Goal: Task Accomplishment & Management: Manage account settings

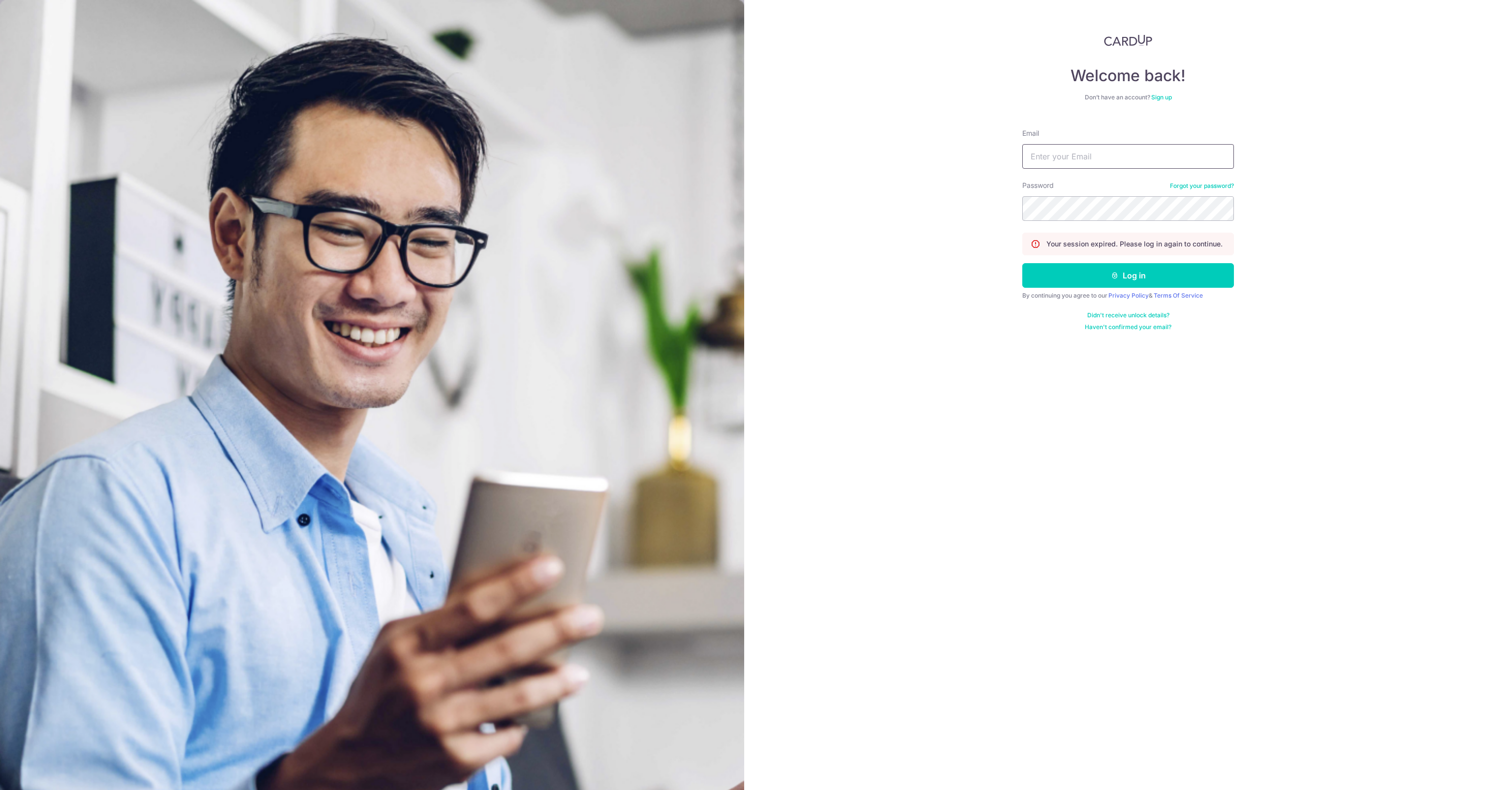
click at [1115, 164] on input "Email" at bounding box center [1128, 156] width 212 height 24
type input "stella.widyasari@gmail.coom"
click at [1136, 271] on button "Log in" at bounding box center [1128, 275] width 212 height 24
click at [1113, 166] on input "Email" at bounding box center [1128, 156] width 212 height 24
type input "[EMAIL_ADDRESS][PERSON_NAME][DOMAIN_NAME]"
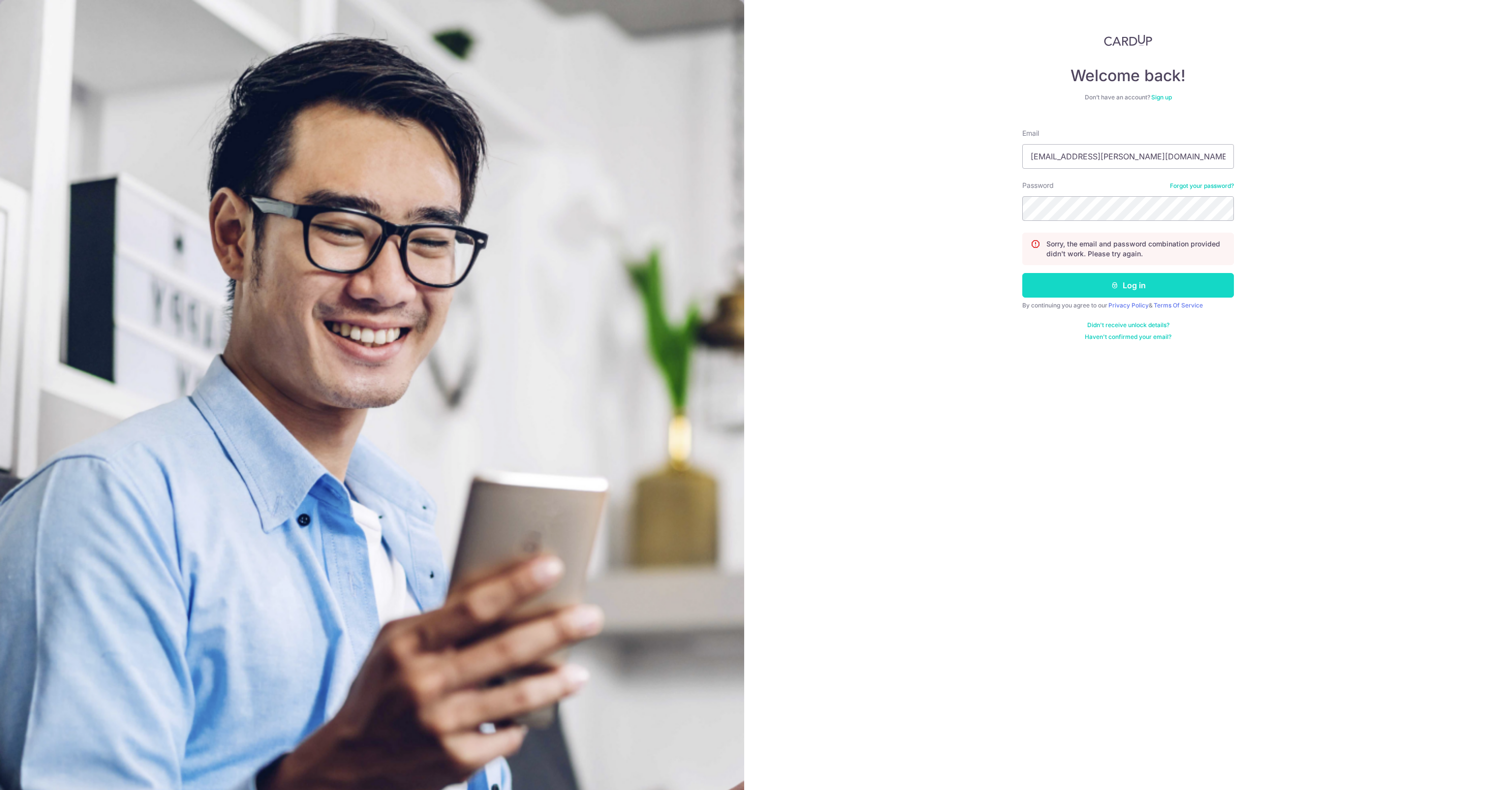
click at [1156, 288] on button "Log in" at bounding box center [1128, 286] width 212 height 24
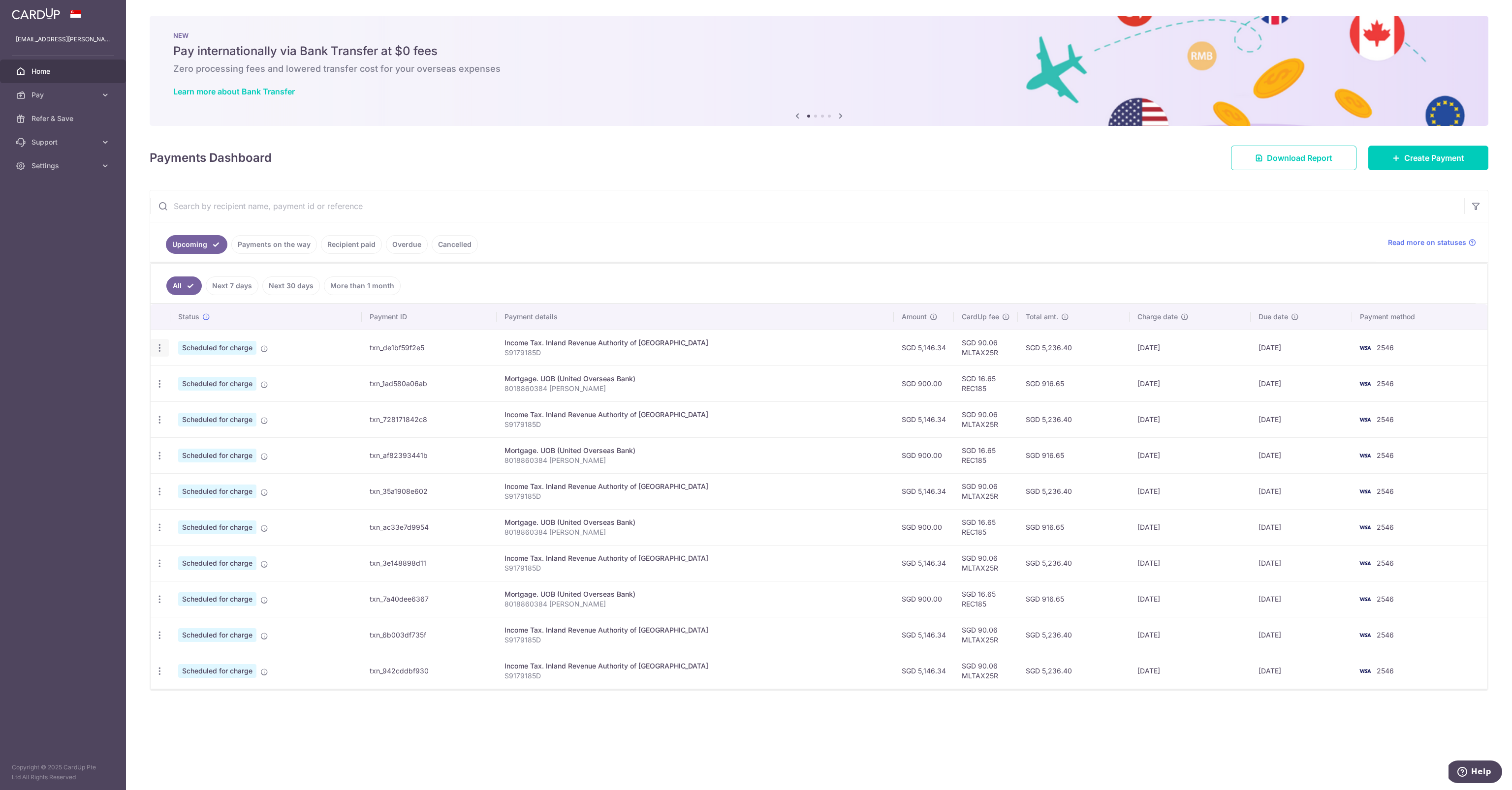
click at [160, 352] on div "Update payment Cancel payment" at bounding box center [159, 348] width 18 height 18
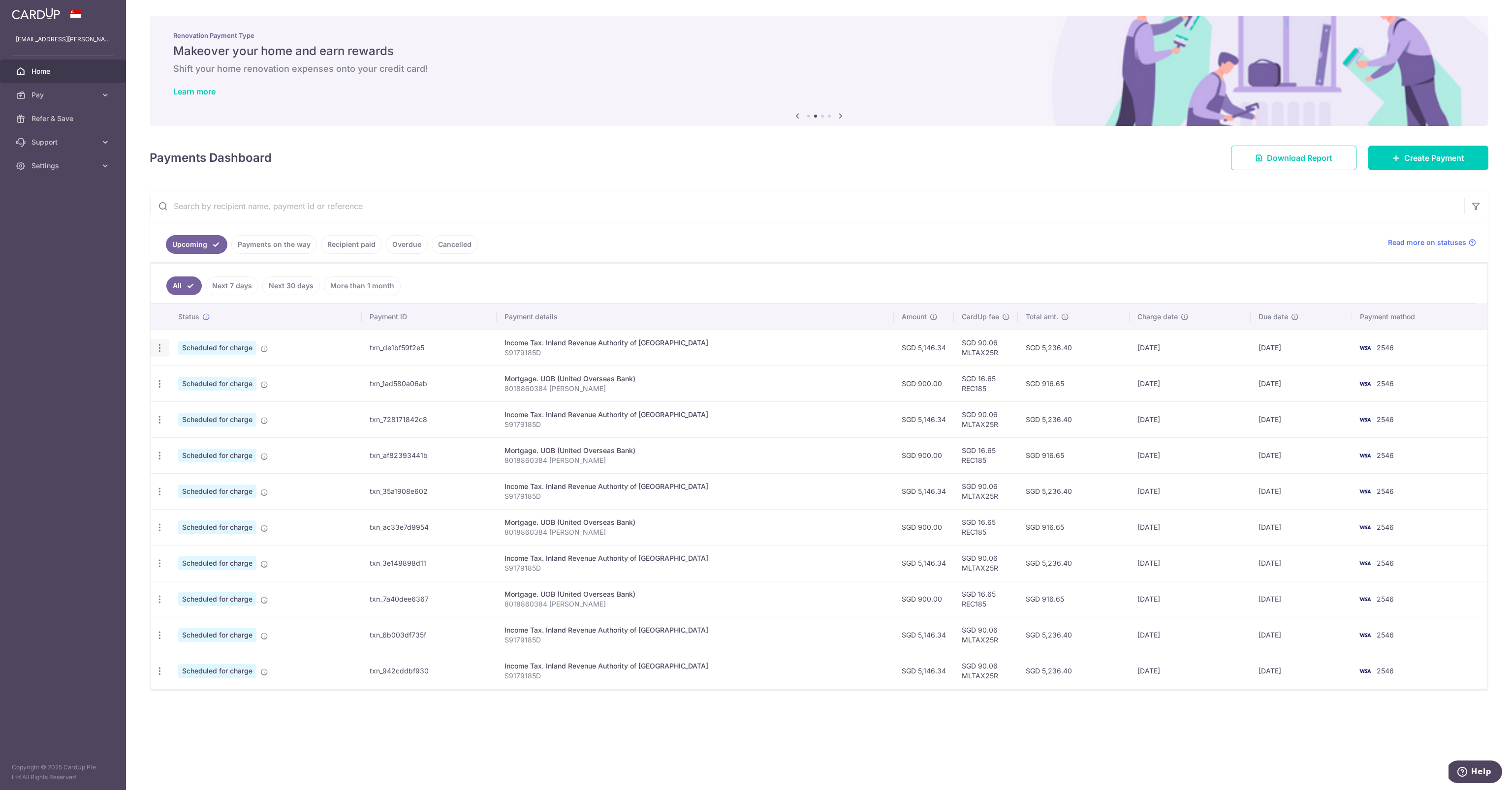
click at [161, 346] on icon "button" at bounding box center [160, 348] width 10 height 10
click at [280, 234] on ul "Upcoming Payments on the way Recipient paid Overdue Cancelled" at bounding box center [763, 242] width 1226 height 40
click at [280, 250] on link "Payments on the way" at bounding box center [274, 245] width 86 height 19
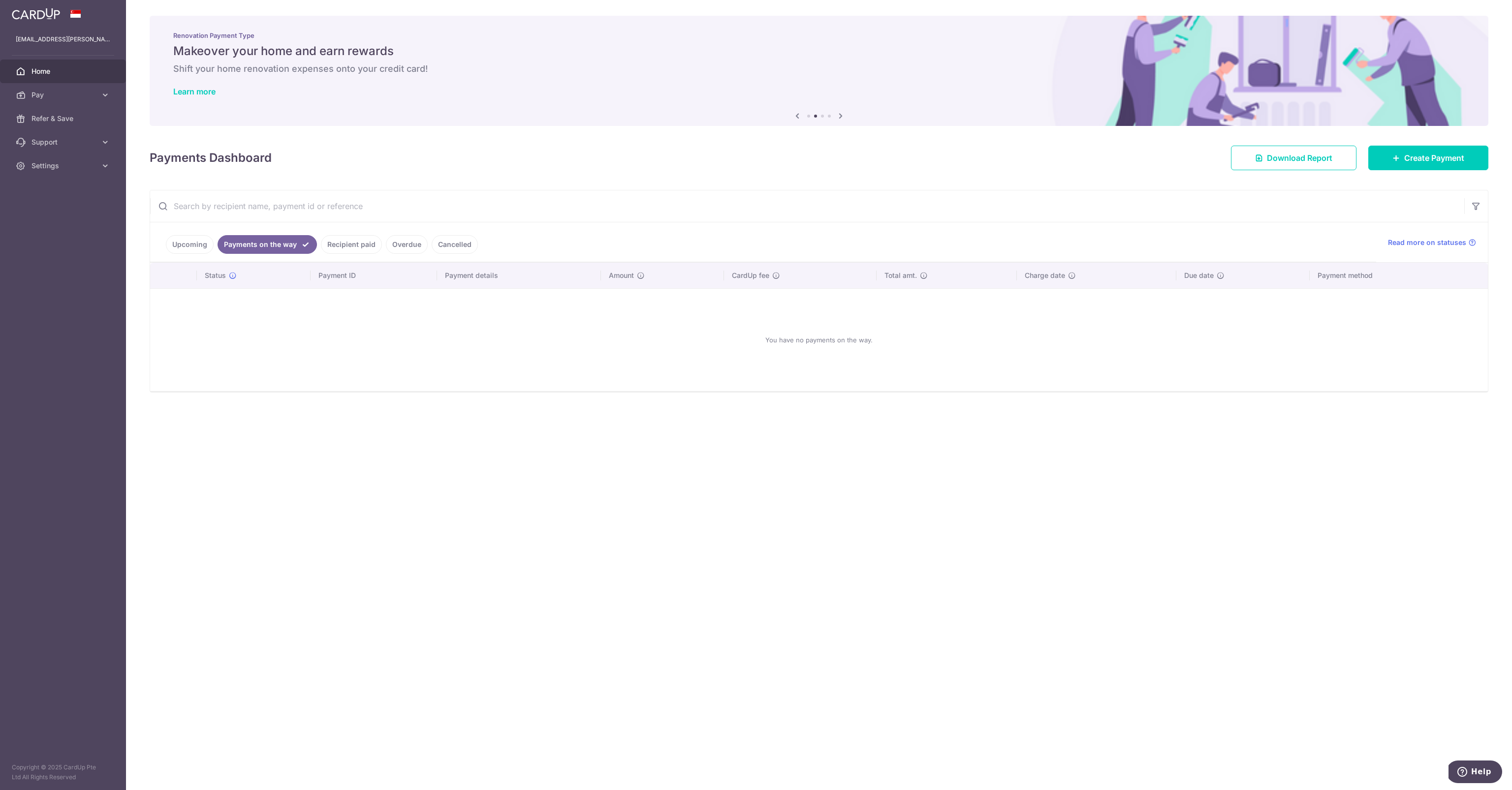
click at [202, 245] on link "Upcoming" at bounding box center [189, 245] width 48 height 19
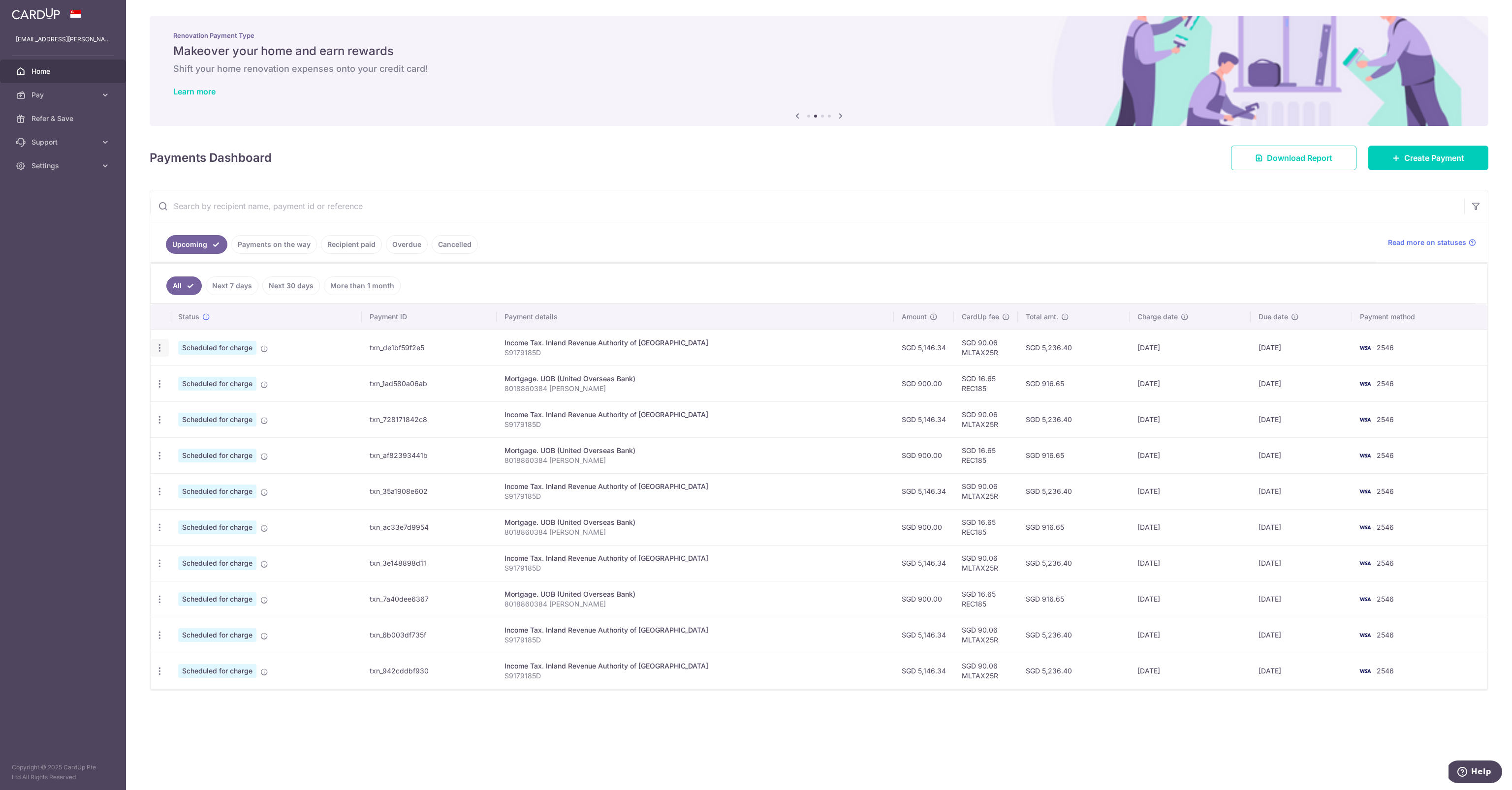
click at [166, 339] on div "Update payment Cancel payment" at bounding box center [159, 348] width 18 height 18
click at [163, 346] on icon "button" at bounding box center [160, 348] width 10 height 10
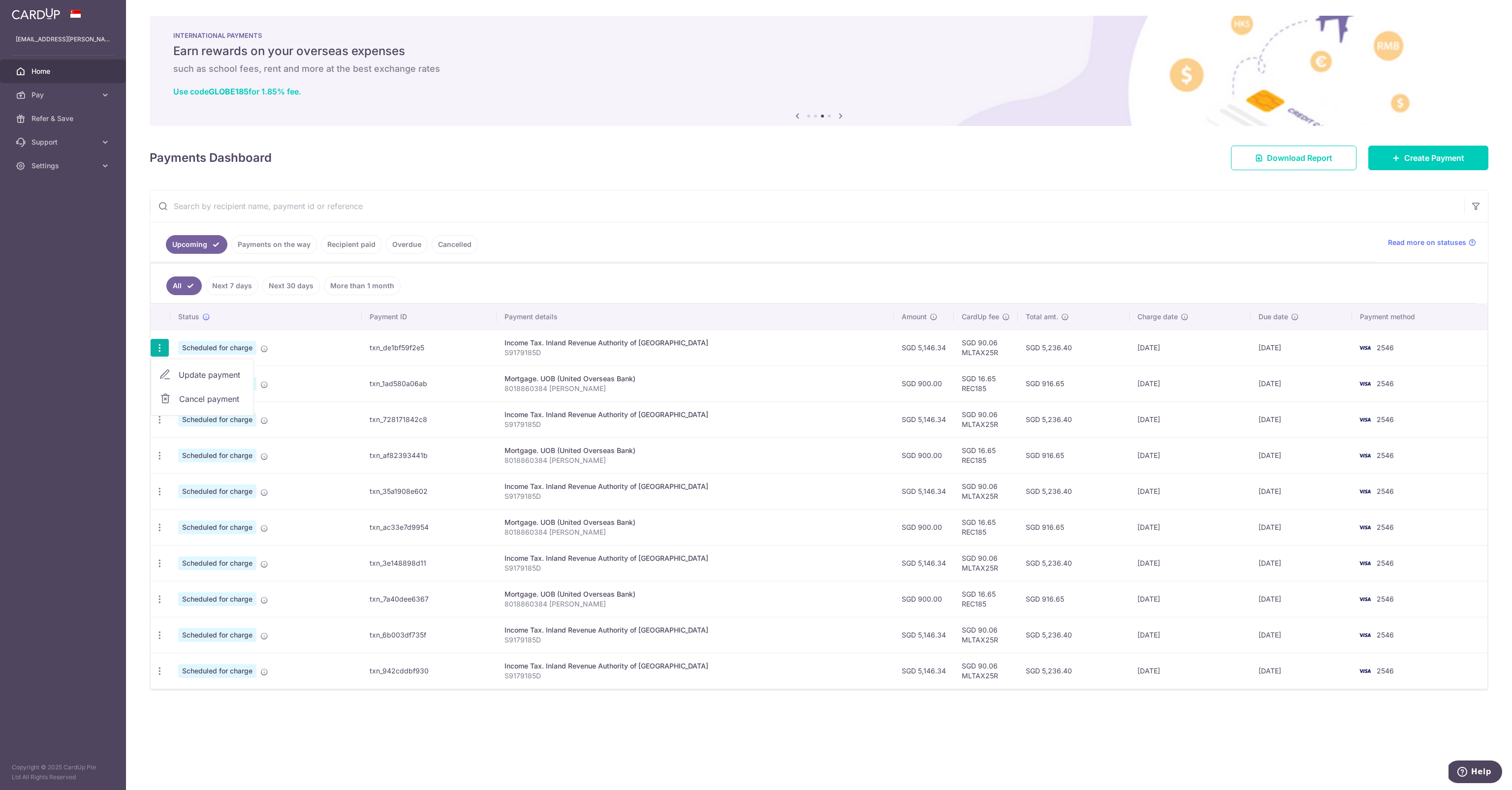
click at [176, 370] on link "Update payment" at bounding box center [202, 374] width 102 height 23
radio input "true"
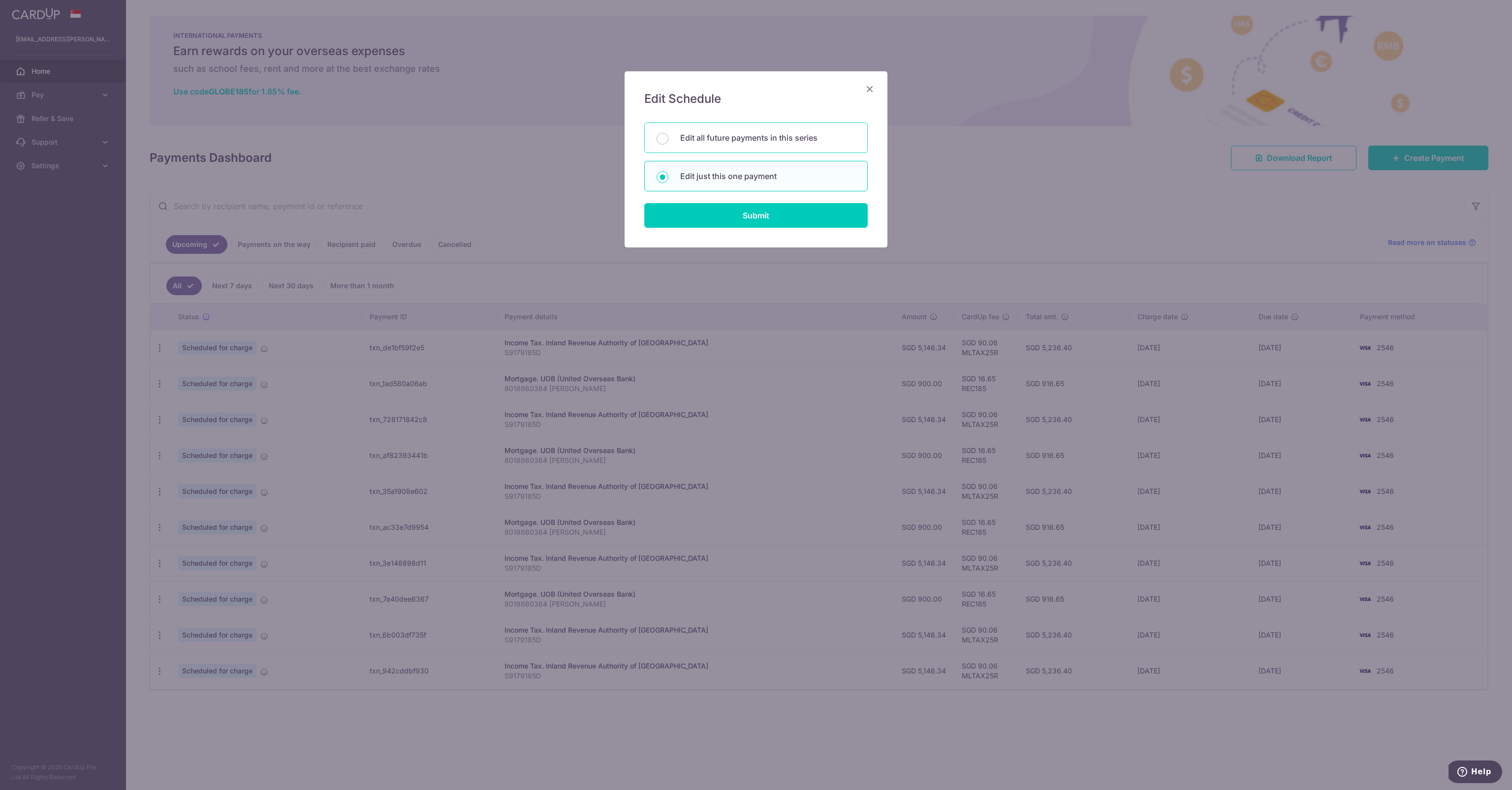
click at [779, 133] on p "Edit all future payments in this series" at bounding box center [768, 138] width 175 height 12
click at [669, 133] on input "Edit all future payments in this series" at bounding box center [663, 139] width 12 height 12
radio input "true"
click at [782, 220] on input "Submit" at bounding box center [756, 215] width 223 height 24
radio input "true"
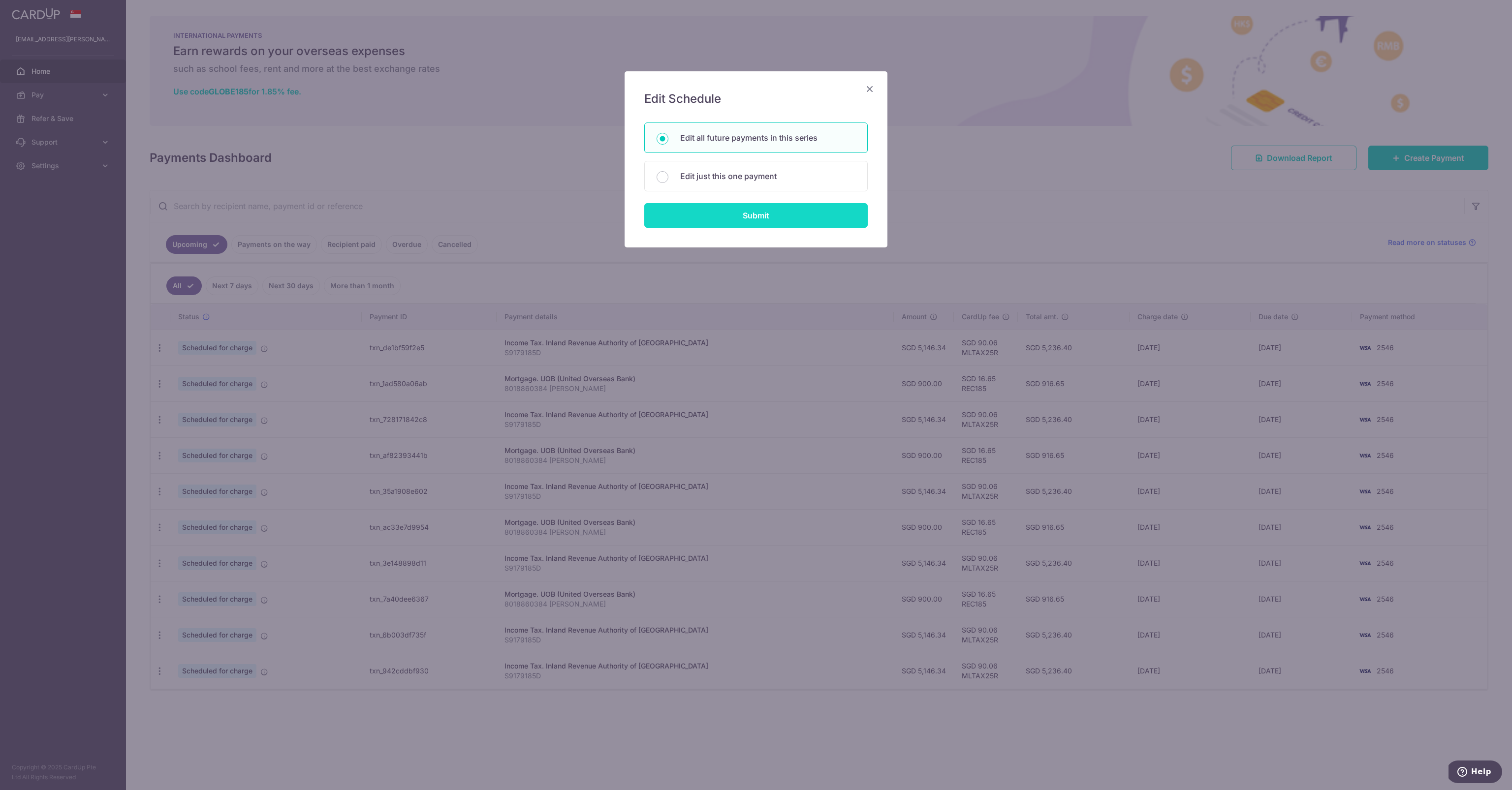
type input "5,146.34"
type input "S9179185D"
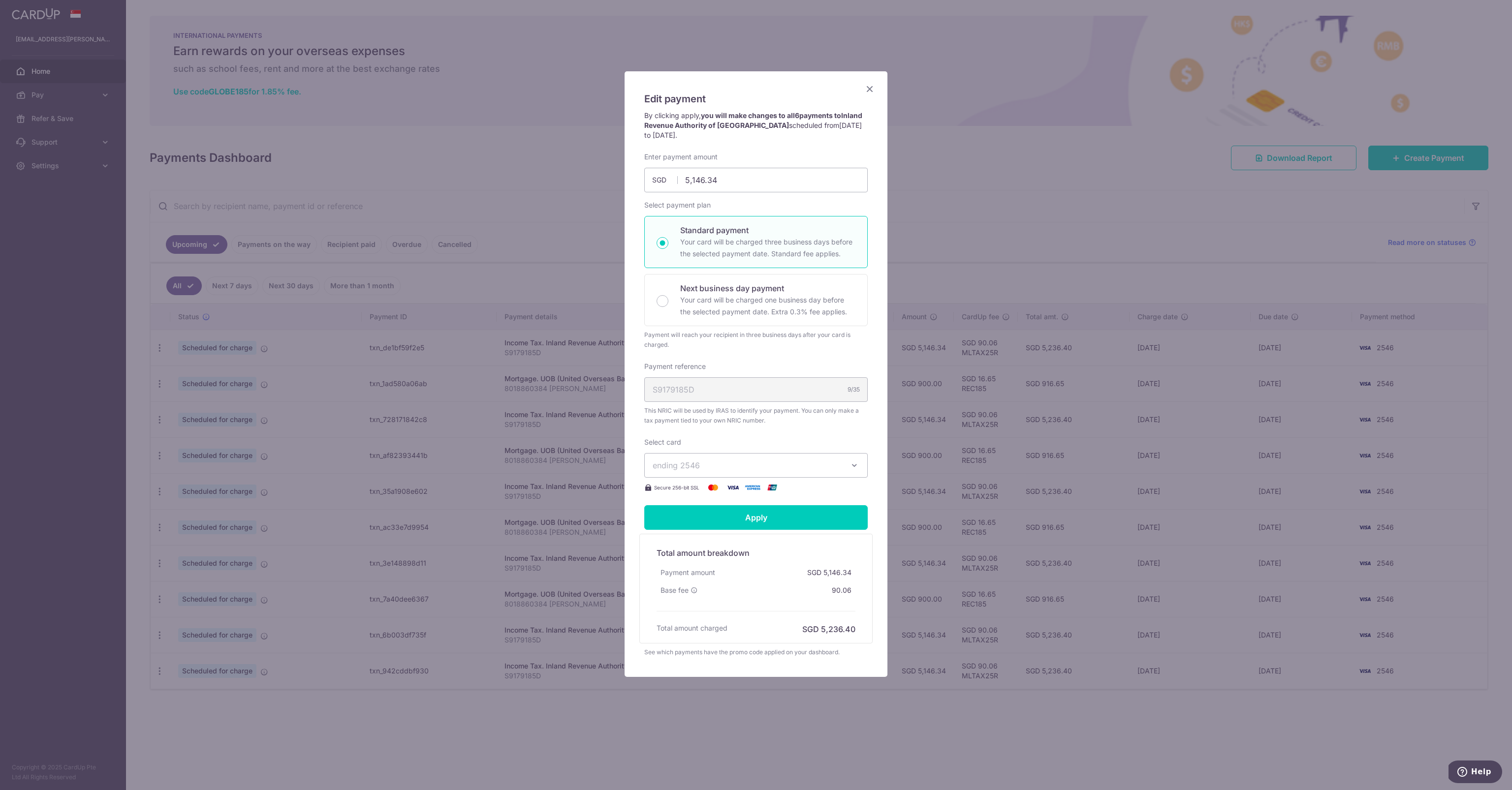
click at [753, 464] on span "ending 2546" at bounding box center [748, 465] width 189 height 12
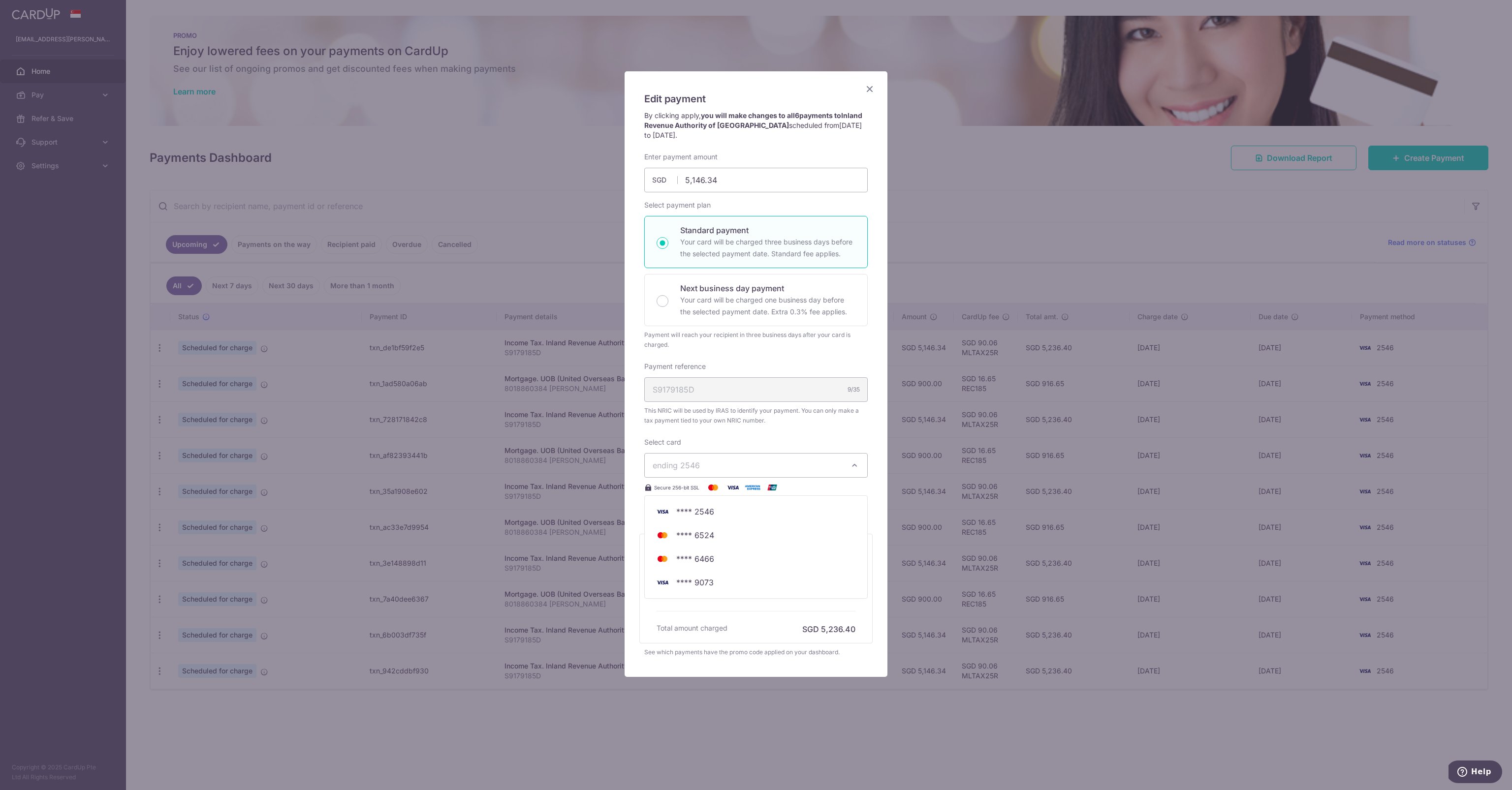
click at [789, 363] on div "Payment reference S9179185D 9/35 This NRIC will be used by IRAS to identify you…" at bounding box center [756, 394] width 223 height 64
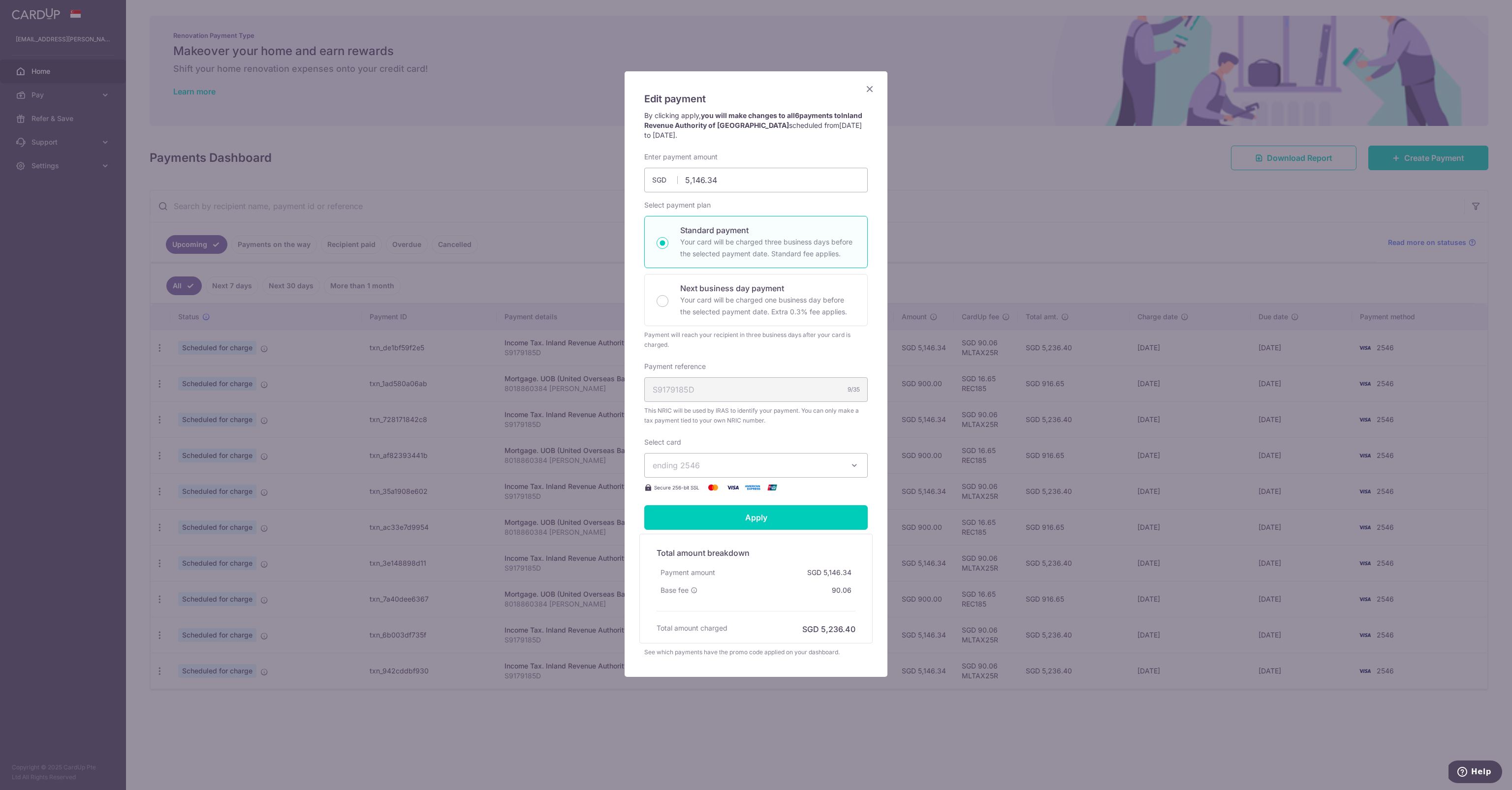
click at [868, 93] on icon "Close" at bounding box center [870, 89] width 12 height 12
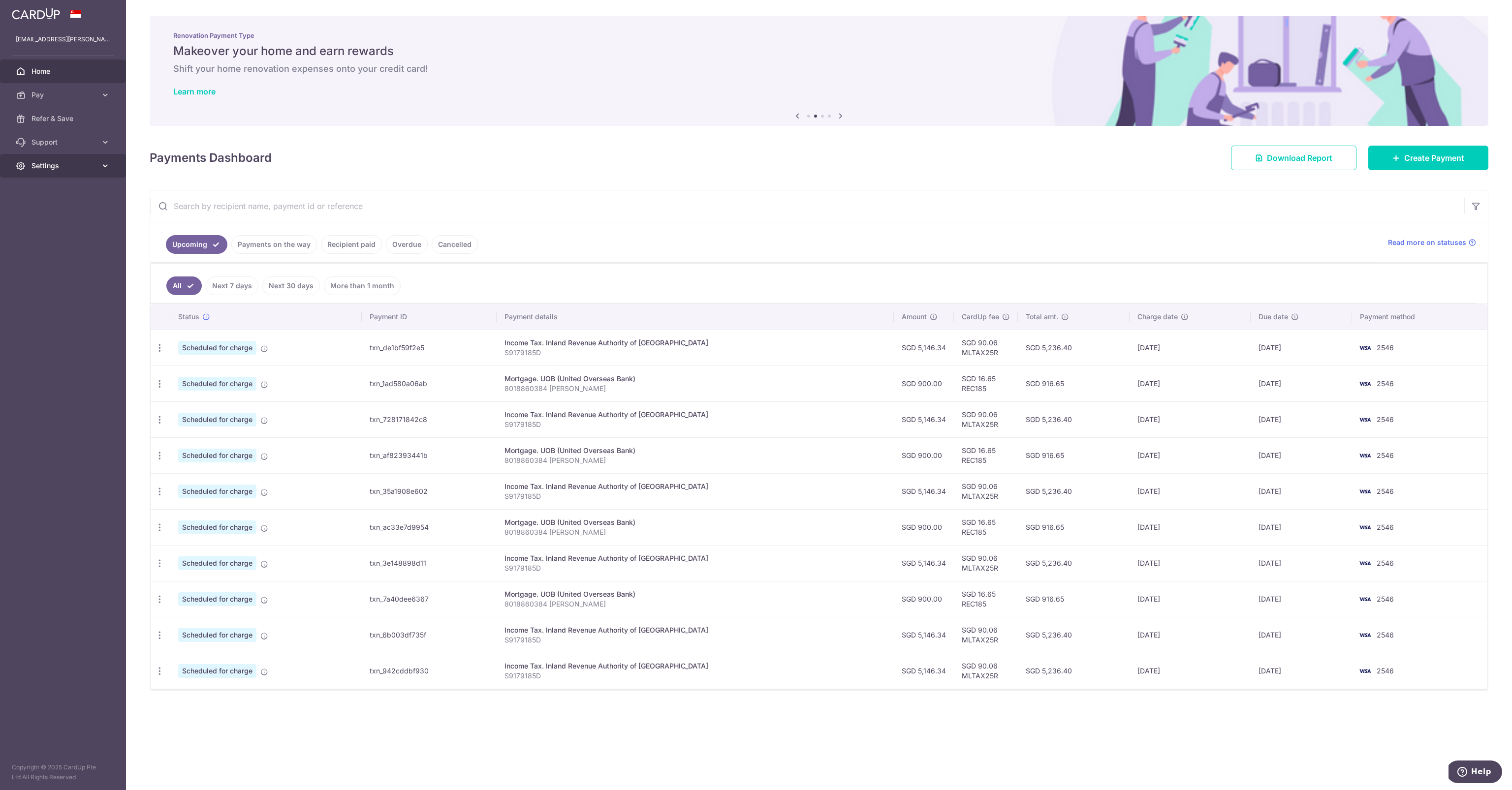
click at [83, 168] on span "Settings" at bounding box center [63, 165] width 65 height 10
click at [158, 348] on icon "button" at bounding box center [160, 348] width 10 height 10
click at [182, 375] on span "Update payment" at bounding box center [212, 375] width 67 height 12
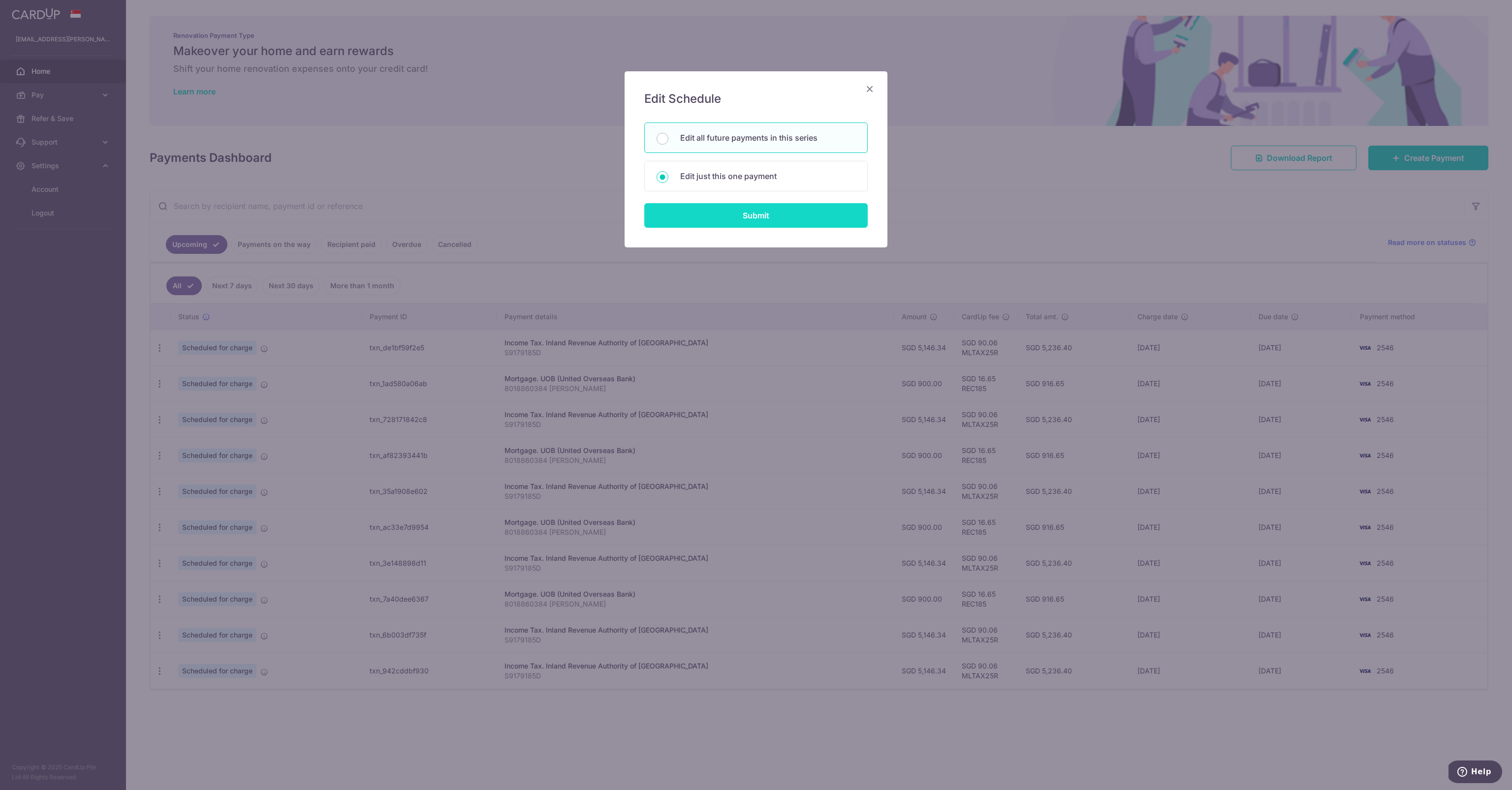
click at [703, 208] on input "Submit" at bounding box center [756, 215] width 223 height 24
radio input "true"
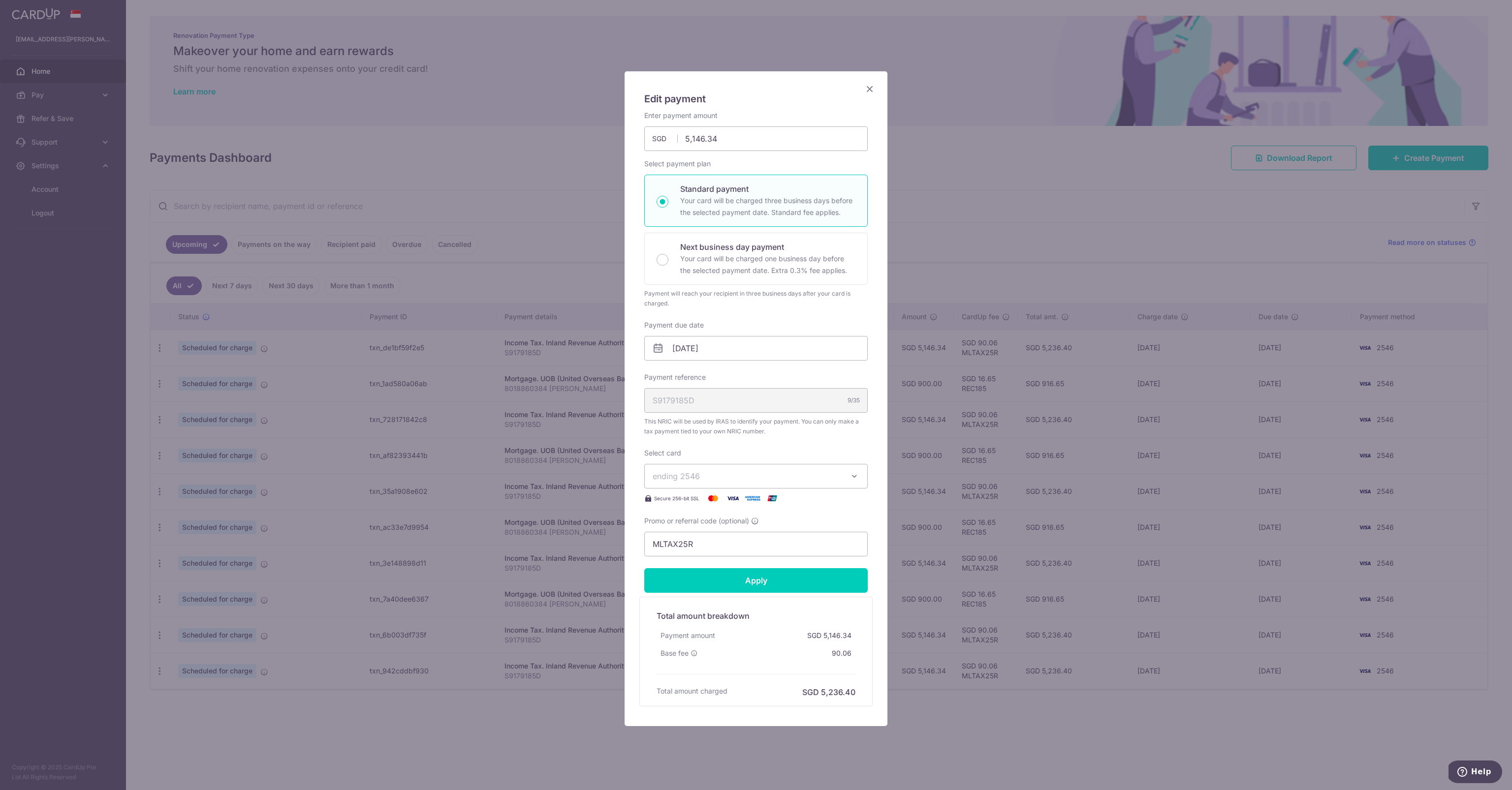
scroll to position [6, 0]
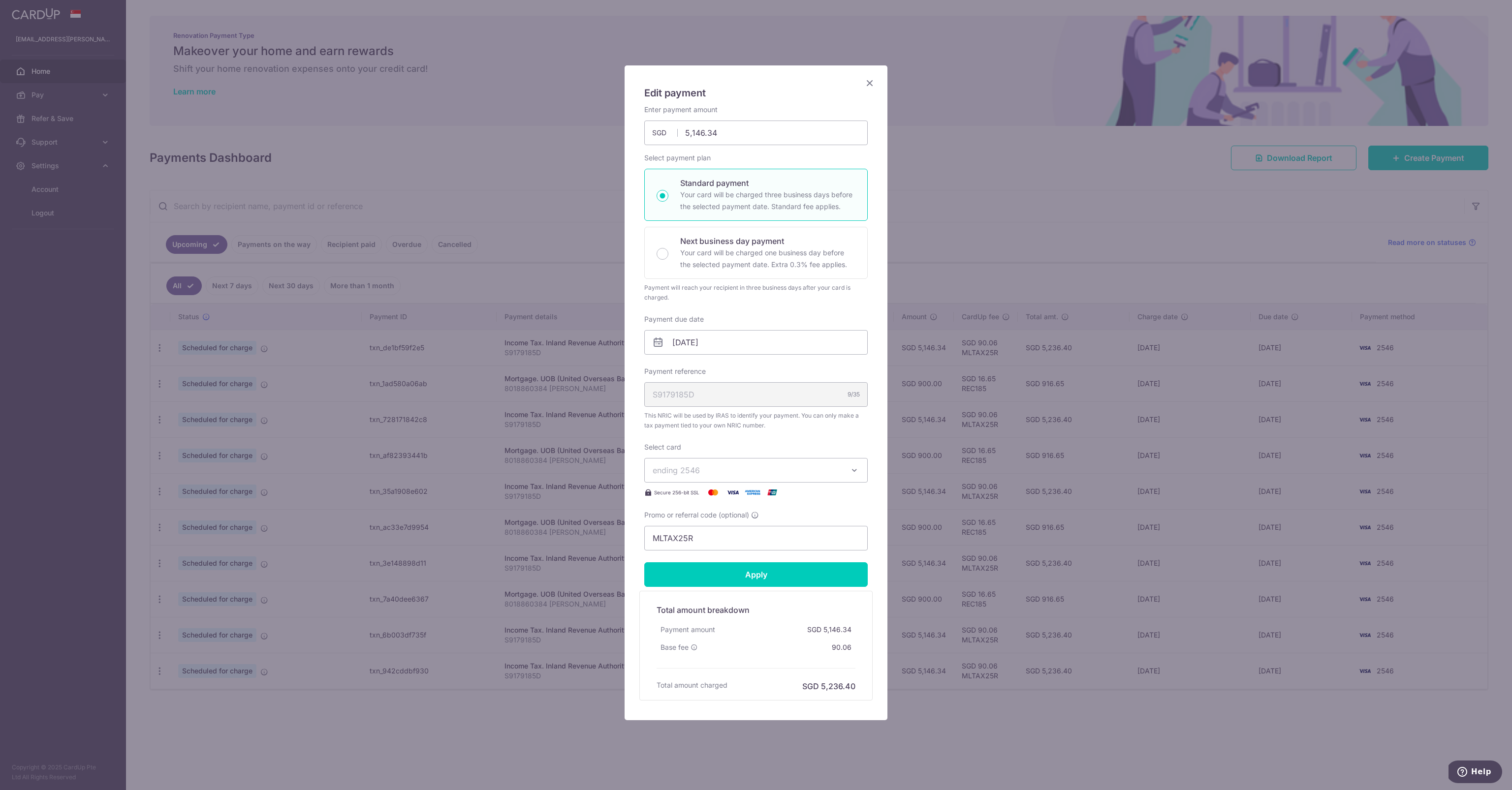
click at [714, 473] on span "ending 2546" at bounding box center [748, 471] width 189 height 12
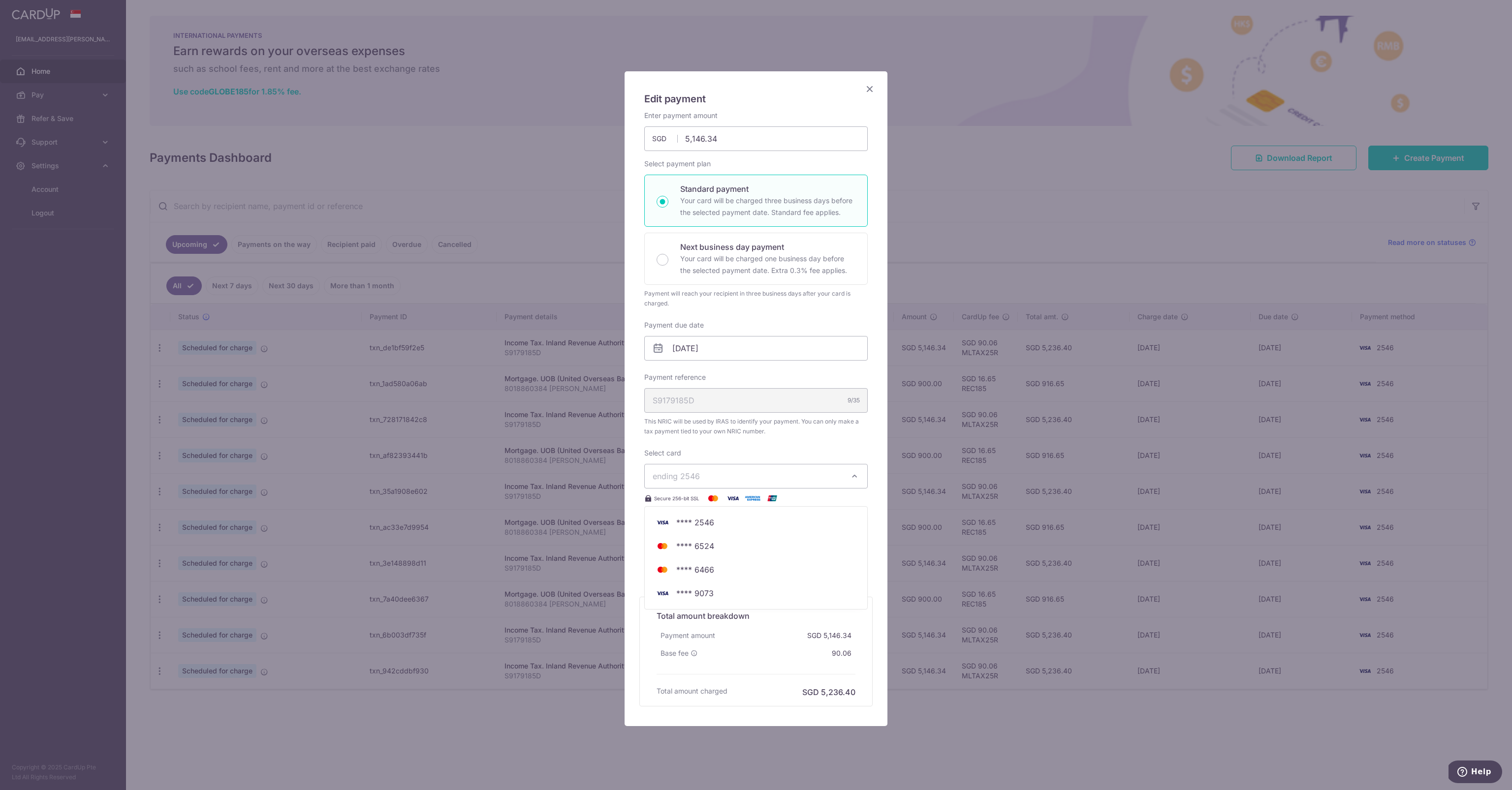
click at [903, 203] on div "Edit payment By clicking apply, you will make changes to all 6 payments to Inla…" at bounding box center [756, 395] width 1512 height 790
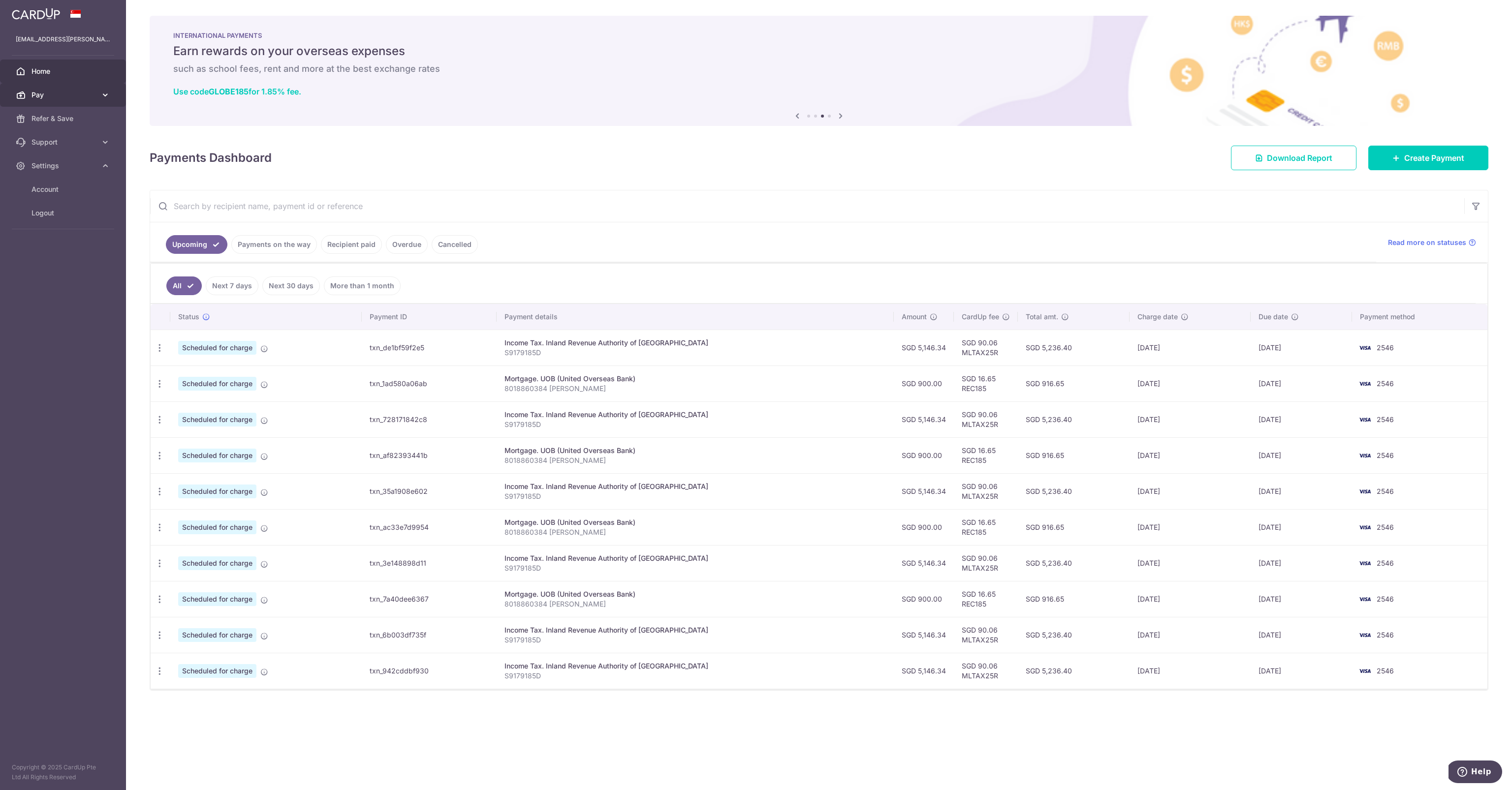
click at [69, 97] on span "Pay" at bounding box center [63, 95] width 65 height 10
click at [64, 168] on span "Cards" at bounding box center [63, 165] width 65 height 10
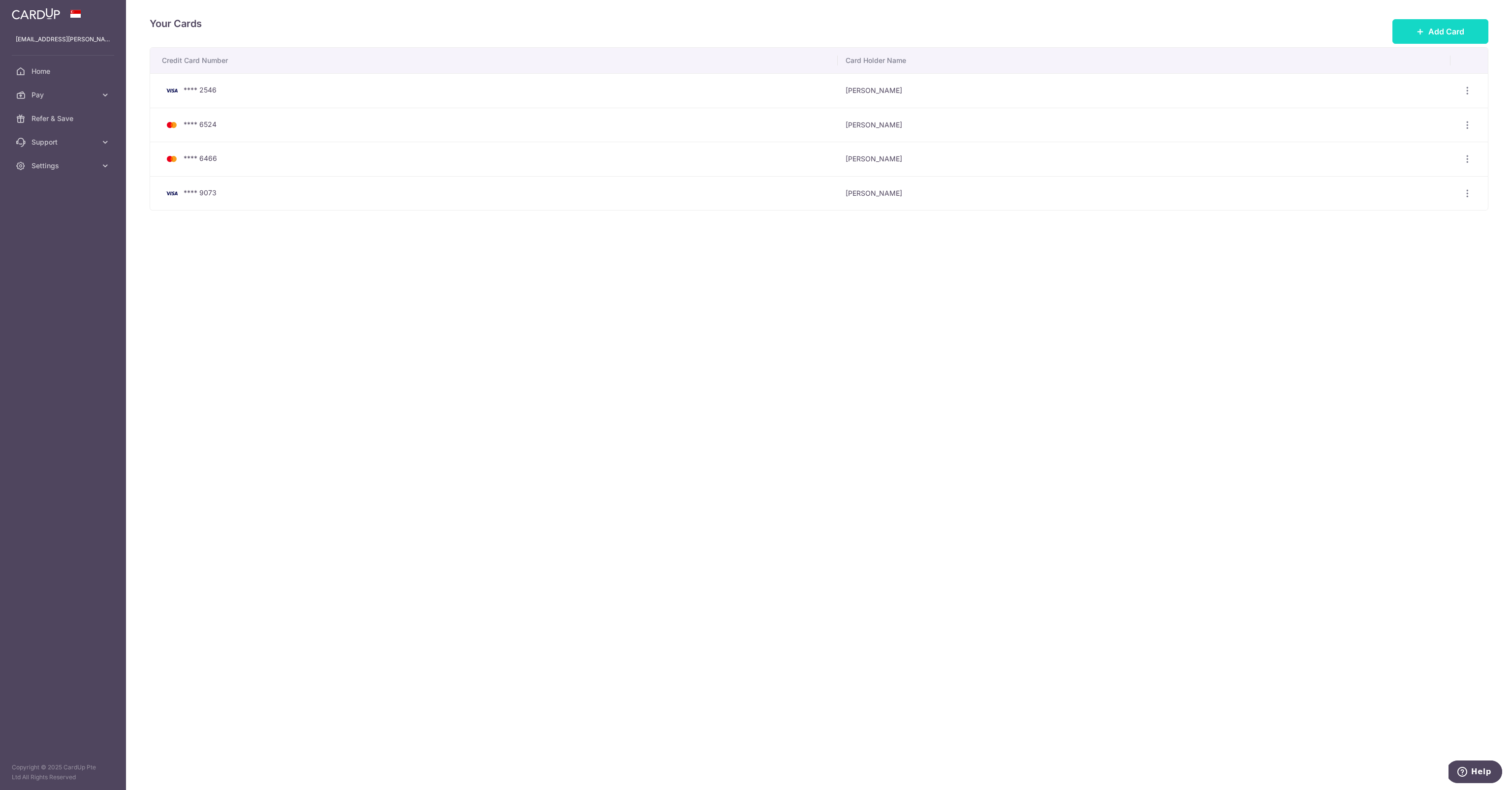
click at [1464, 34] on span "Add Card" at bounding box center [1446, 31] width 36 height 12
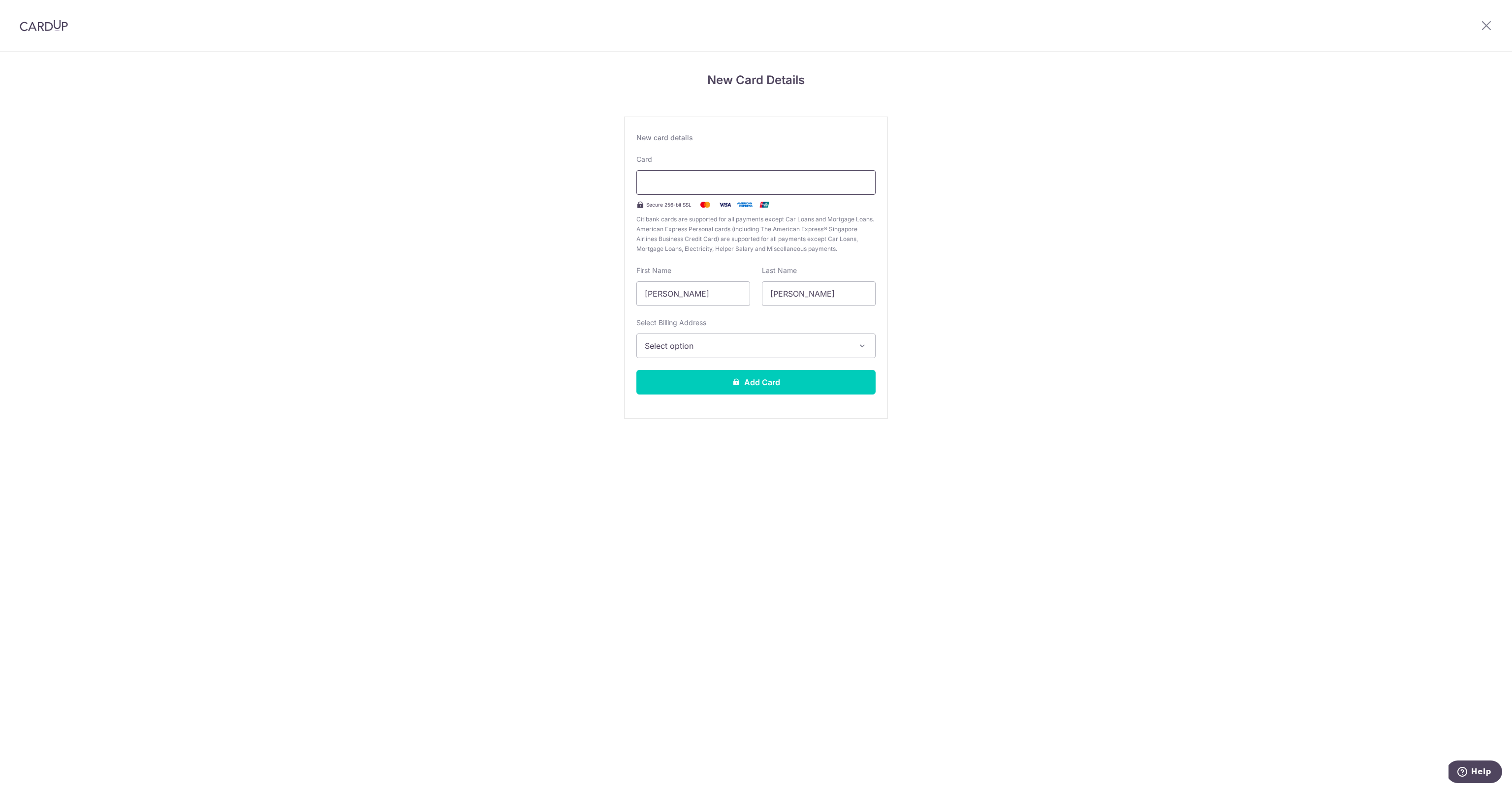
click at [724, 190] on div at bounding box center [756, 182] width 239 height 24
drag, startPoint x: 714, startPoint y: 296, endPoint x: 621, endPoint y: 296, distance: 93.0
click at [621, 296] on div "New Card Details New card details Card Secure 256-bit SSL Citibank cards are su…" at bounding box center [756, 259] width 1512 height 413
type input "Stella"
drag, startPoint x: 798, startPoint y: 290, endPoint x: 667, endPoint y: 290, distance: 131.0
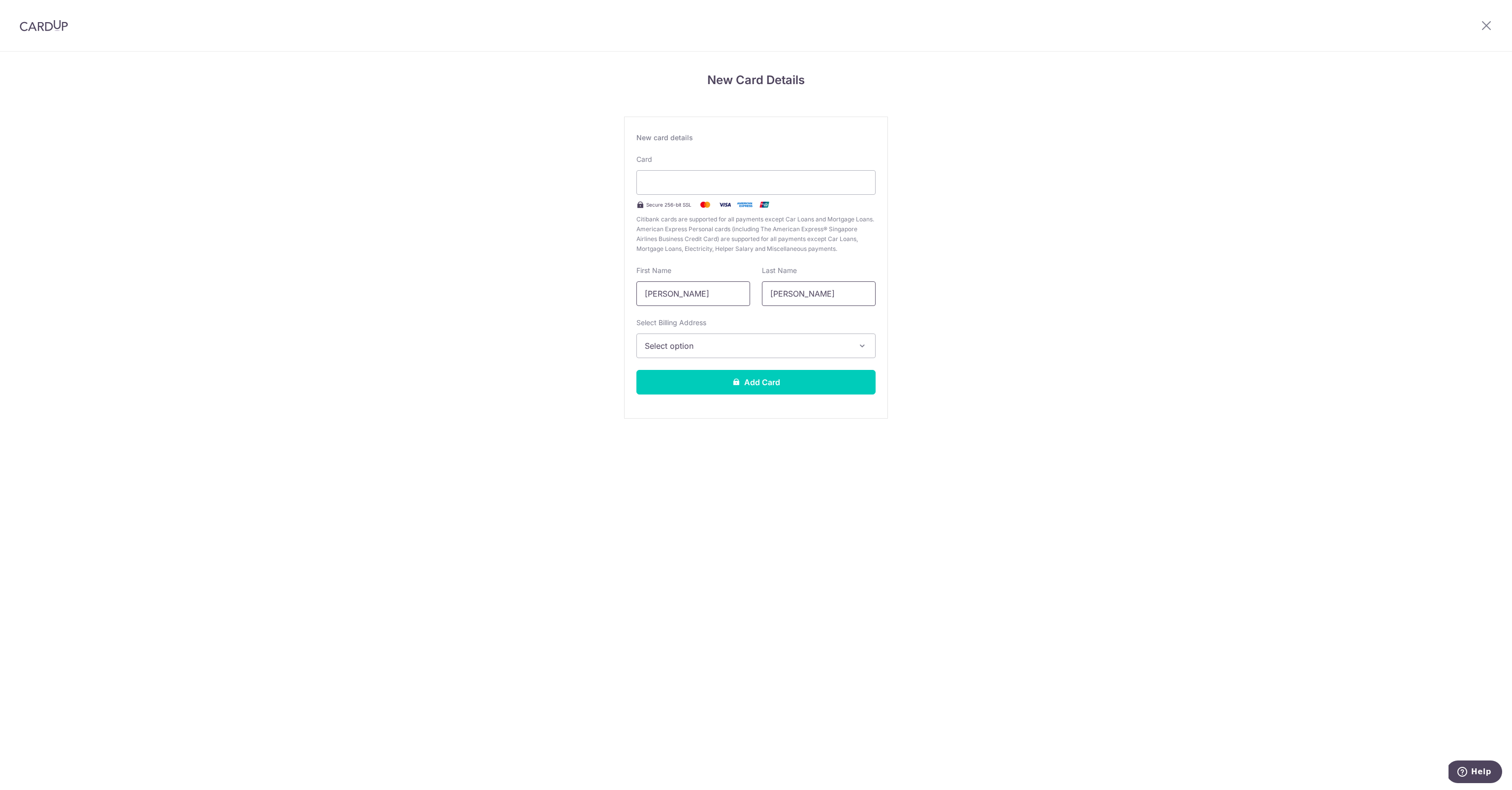
click at [667, 290] on div "First Name Stella Last Name Stella" at bounding box center [756, 286] width 251 height 40
type input "w"
type input "Widyasari"
click at [674, 348] on span "Select option" at bounding box center [748, 346] width 205 height 12
click at [690, 417] on link "96A Henderson Road #12-48, Singapore, Singapore-151096" at bounding box center [756, 416] width 238 height 23
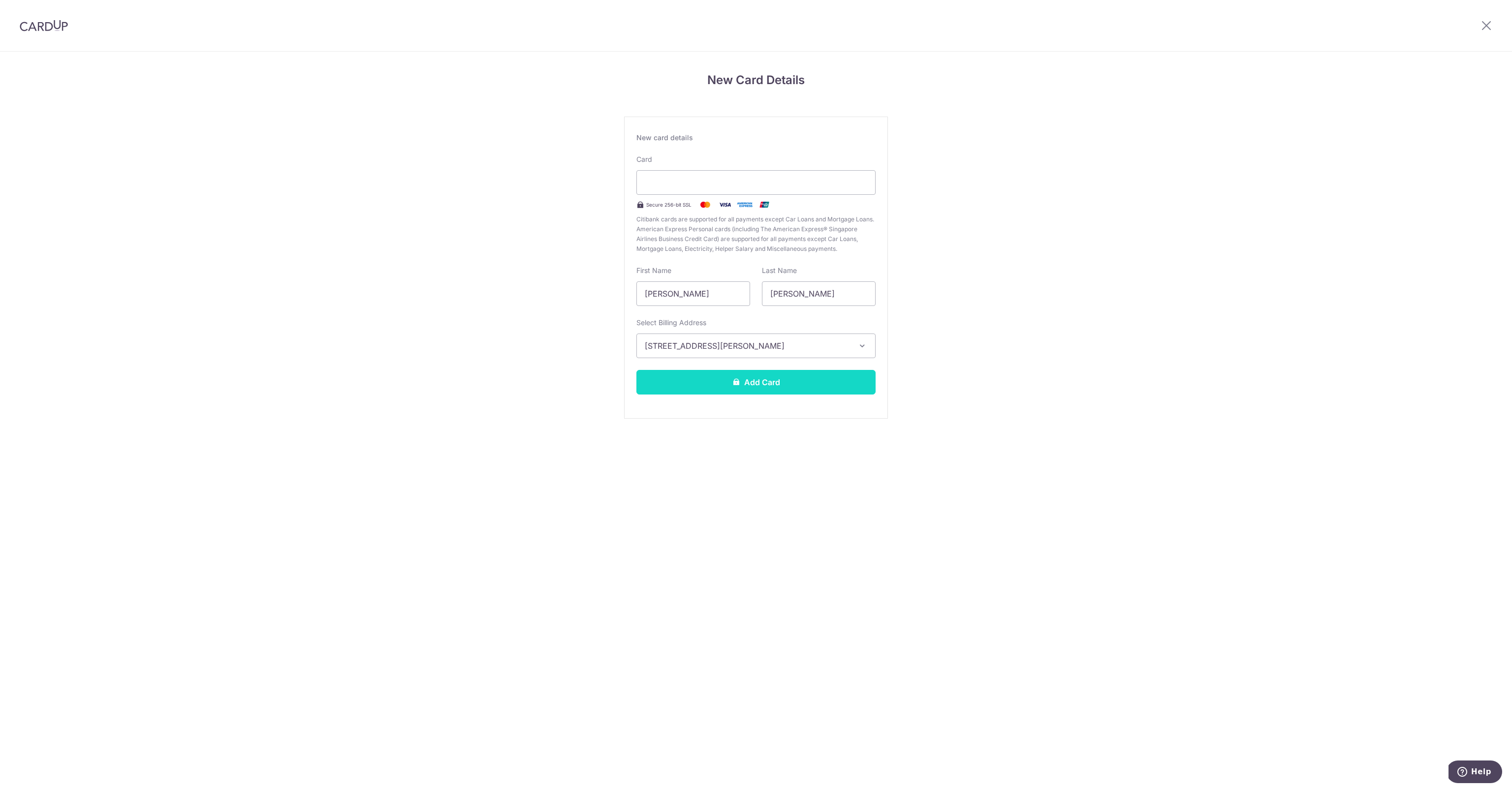
click at [722, 387] on button "Add Card" at bounding box center [756, 382] width 239 height 24
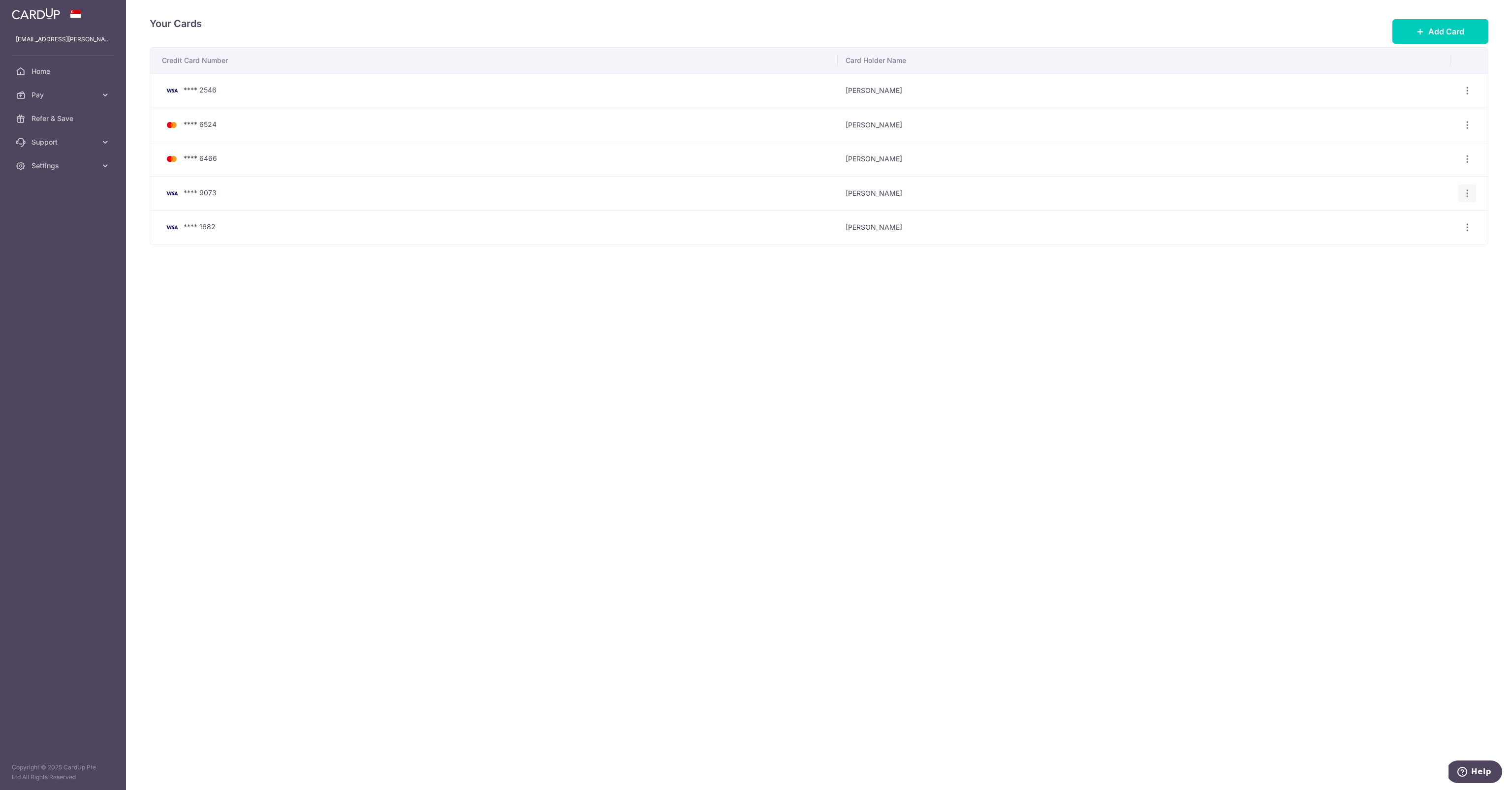
click at [1469, 194] on icon "button" at bounding box center [1468, 194] width 10 height 10
click at [1441, 244] on span "Delete" at bounding box center [1434, 244] width 67 height 12
click at [65, 76] on link "Home" at bounding box center [63, 71] width 126 height 23
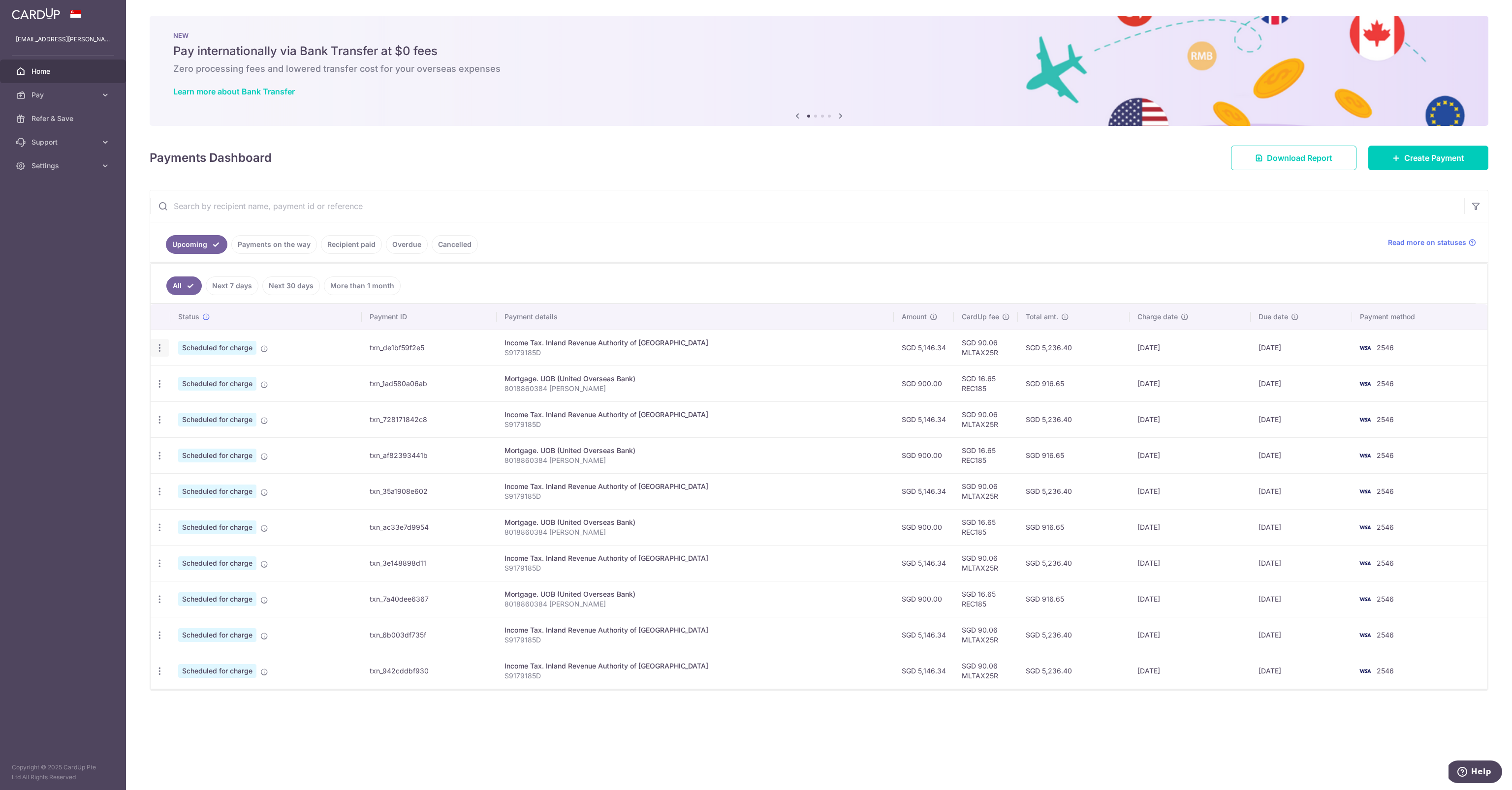
click at [161, 346] on icon "button" at bounding box center [160, 348] width 10 height 10
click at [184, 377] on span "Update payment" at bounding box center [212, 375] width 67 height 12
radio input "true"
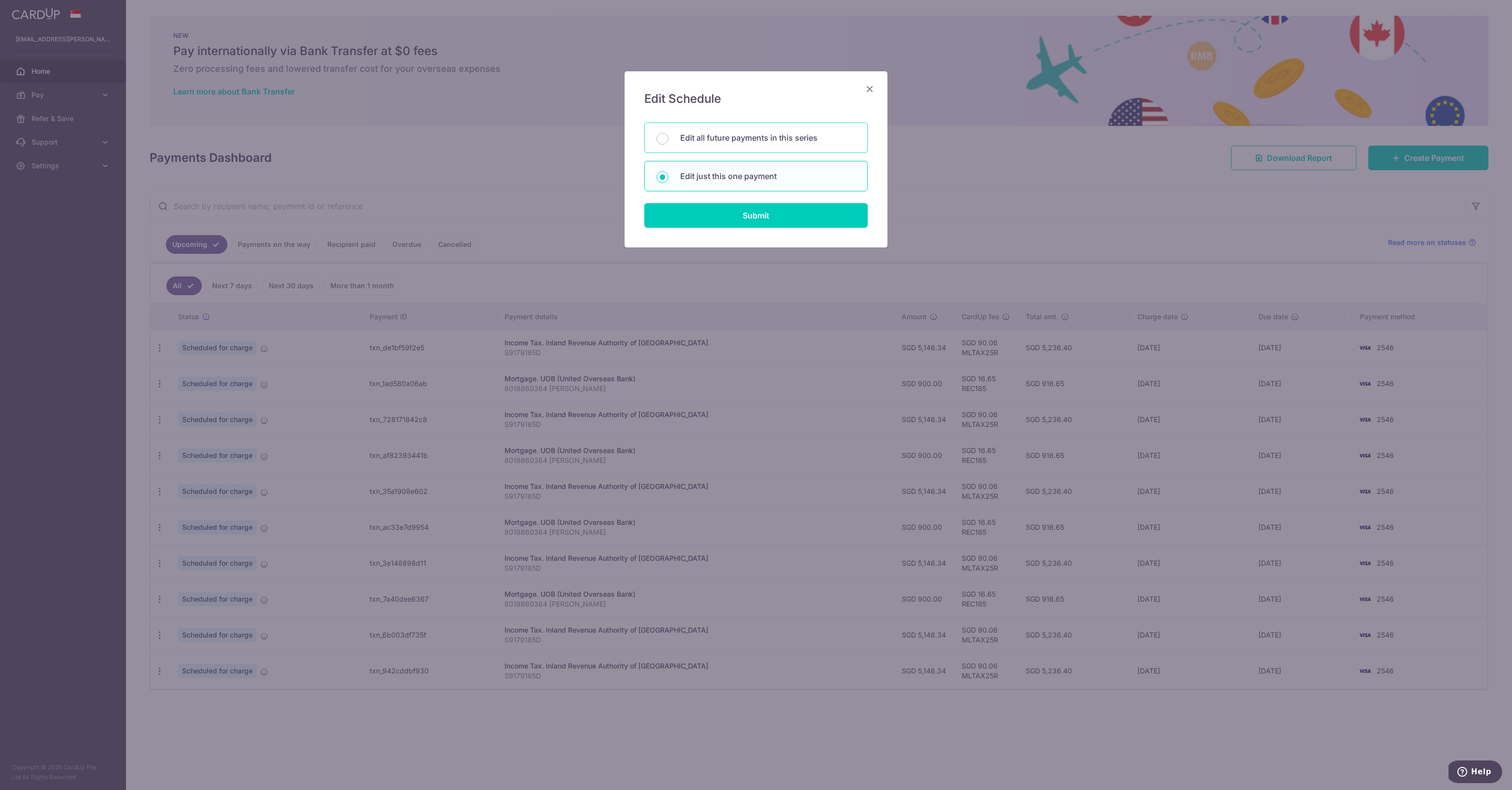
click at [760, 142] on p "Edit all future payments in this series" at bounding box center [768, 138] width 175 height 12
click at [669, 142] on input "Edit all future payments in this series" at bounding box center [663, 139] width 12 height 12
radio input "true"
click at [768, 216] on input "Submit" at bounding box center [756, 215] width 223 height 24
radio input "true"
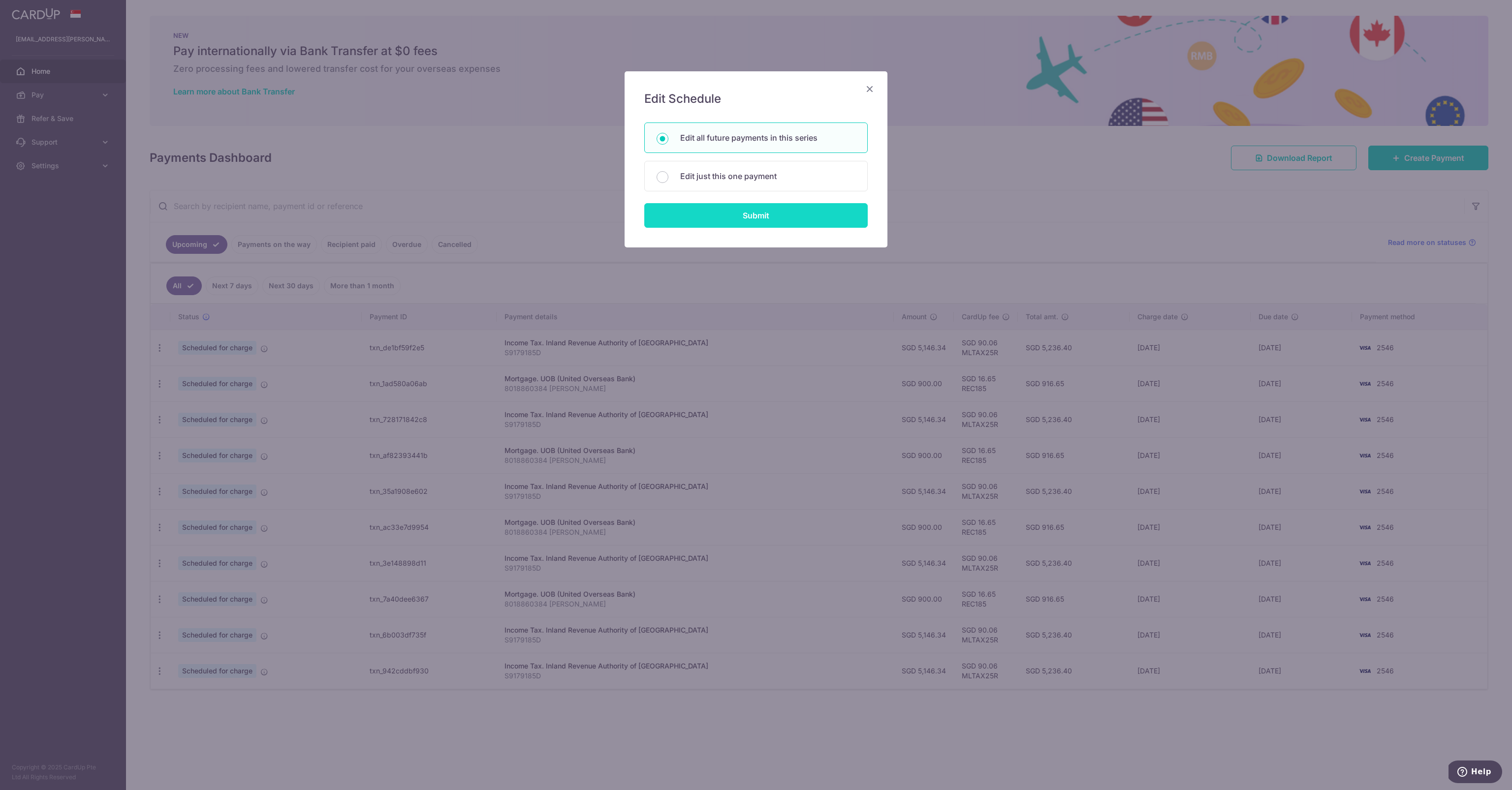
type input "5,146.34"
type input "S9179185D"
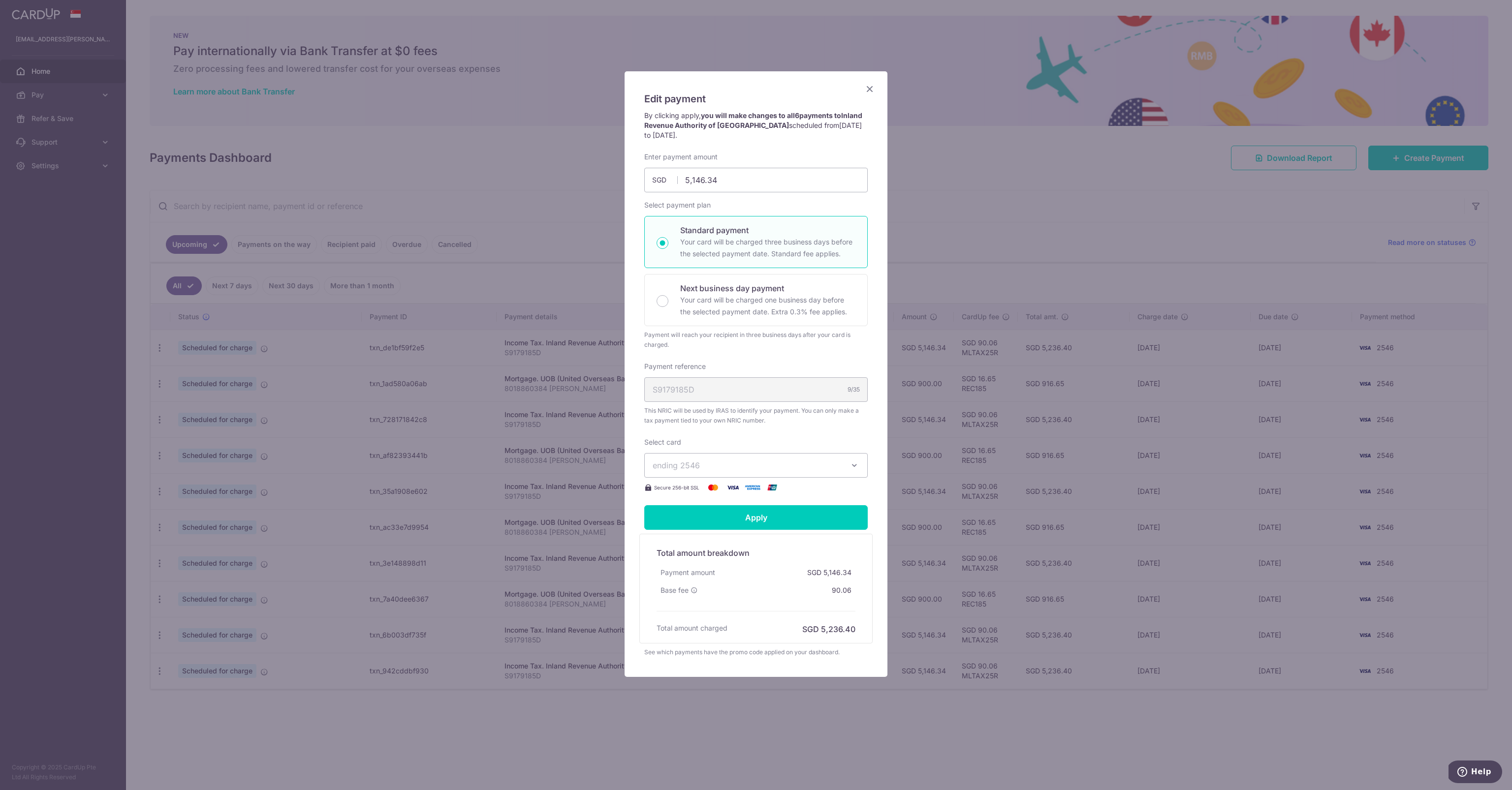
click at [767, 450] on div "Select card ending 2546 **** 2546 **** 6524 **** 6466 **** 9073 **** 1682" at bounding box center [756, 465] width 223 height 56
click at [768, 461] on span "ending 2546" at bounding box center [748, 465] width 189 height 12
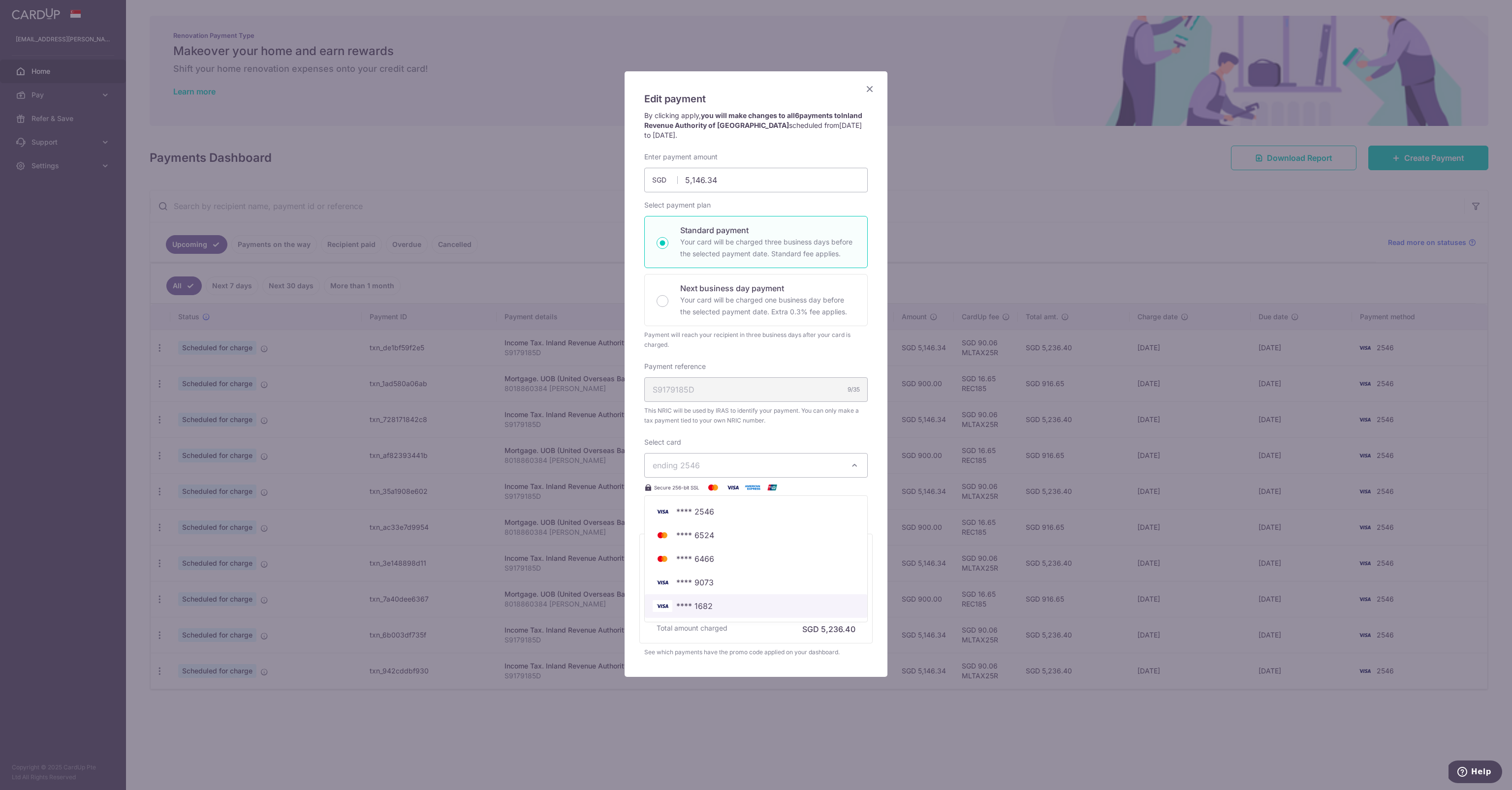
click at [763, 611] on link "**** 1682" at bounding box center [756, 606] width 222 height 23
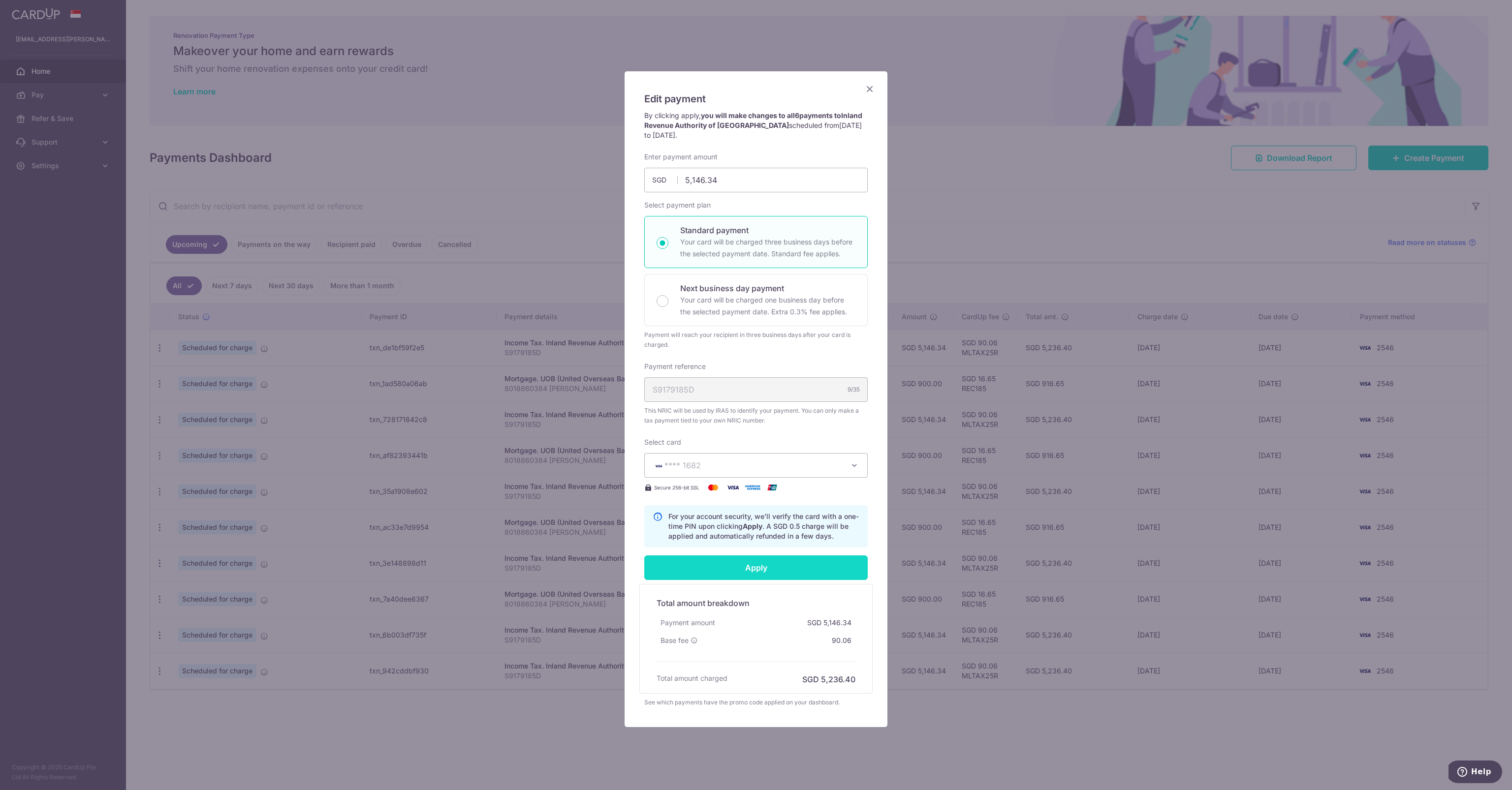
scroll to position [6, 0]
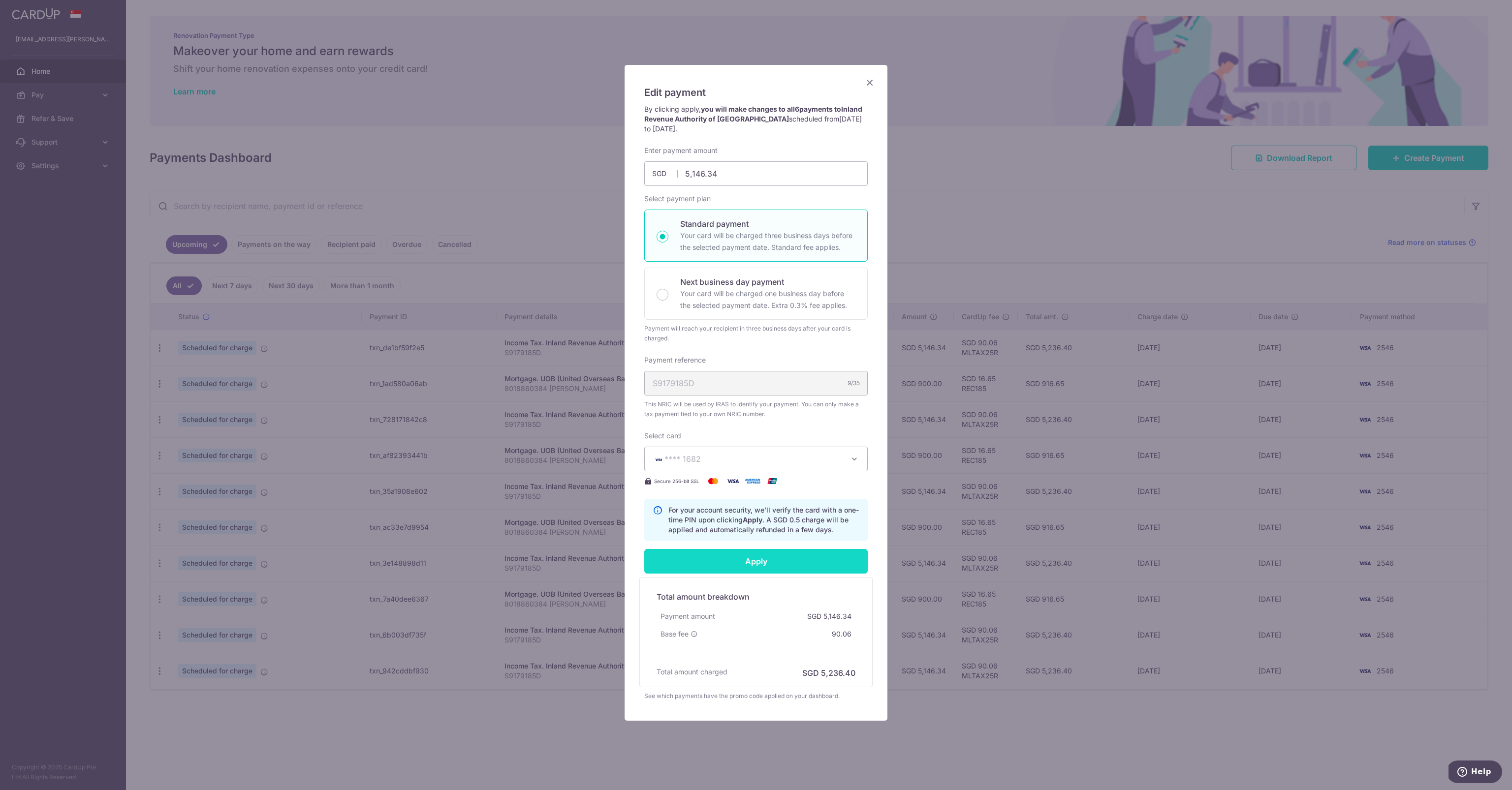
click at [723, 550] on input "Apply" at bounding box center [756, 562] width 223 height 24
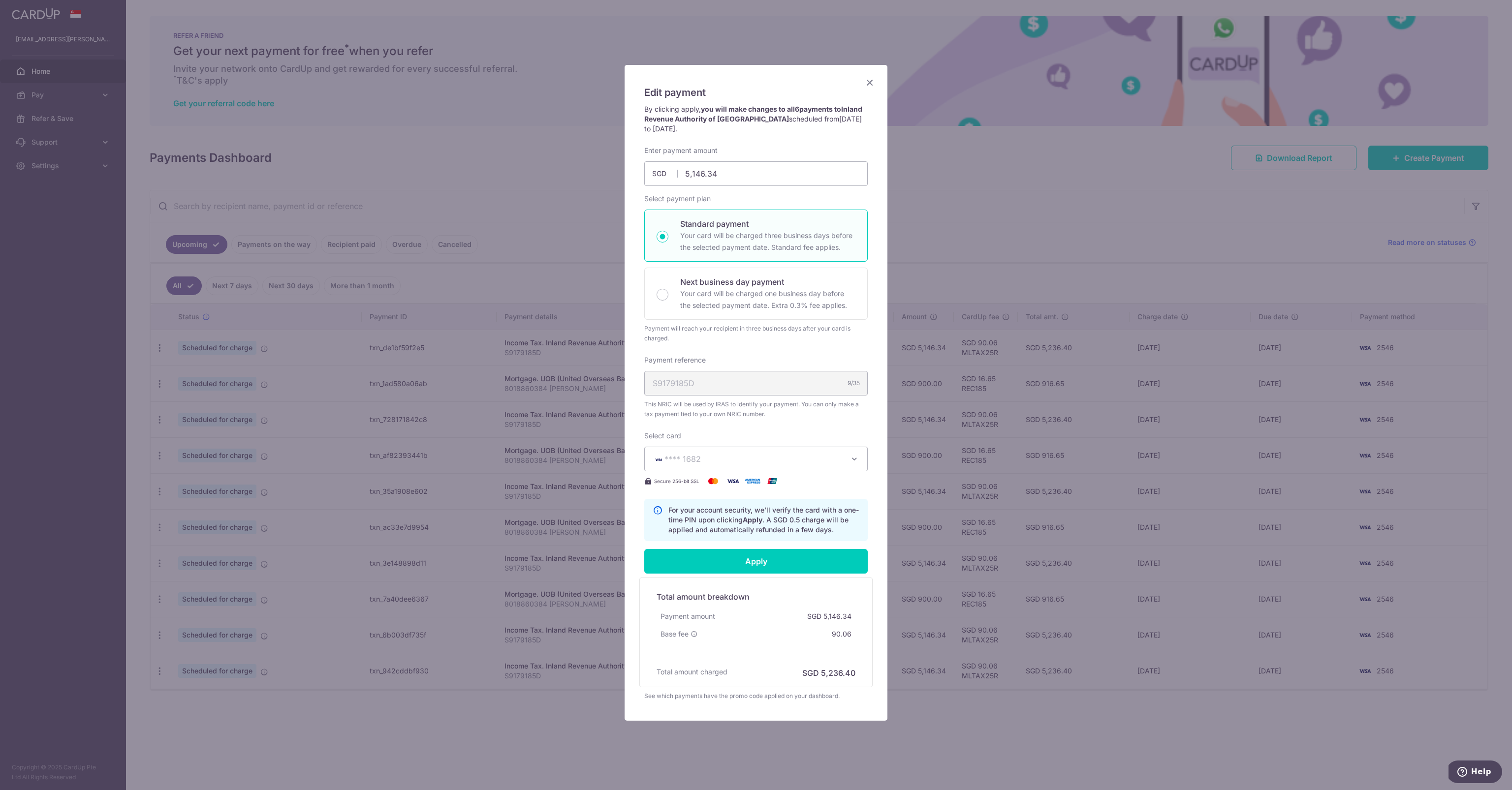
type input "Successfully Applied"
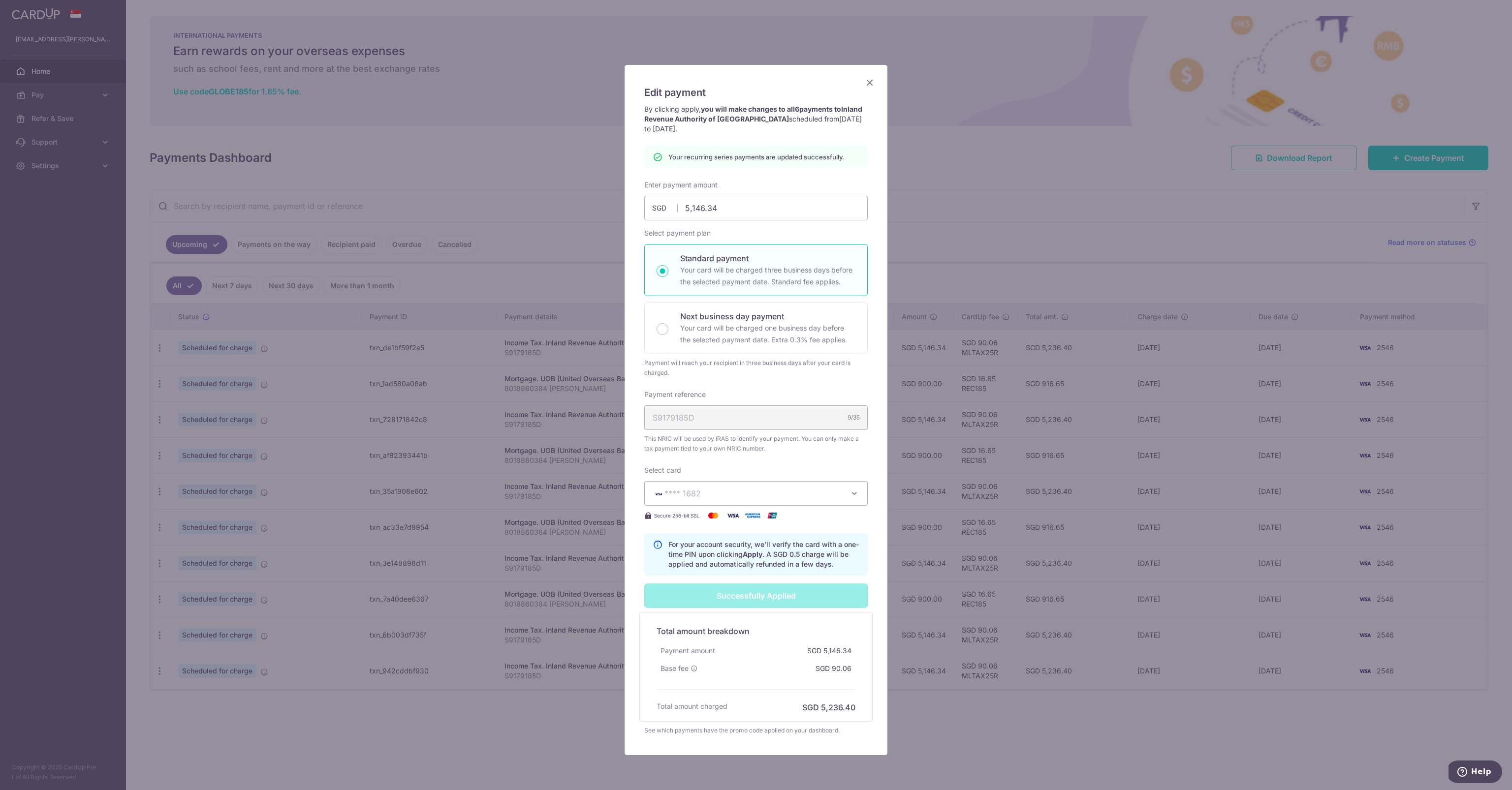
click at [872, 80] on icon "Close" at bounding box center [870, 82] width 12 height 12
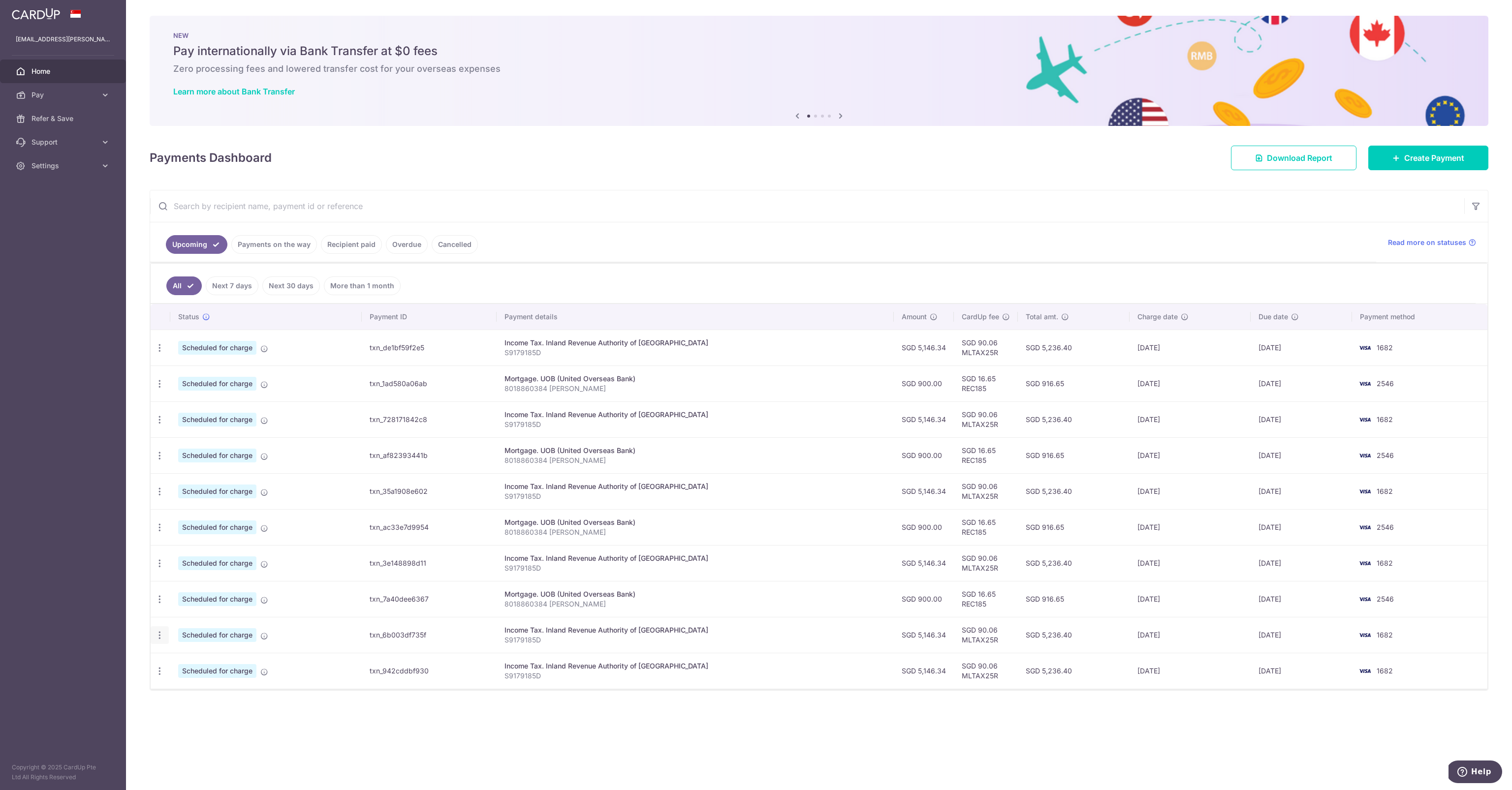
click at [159, 630] on icon "button" at bounding box center [160, 635] width 10 height 10
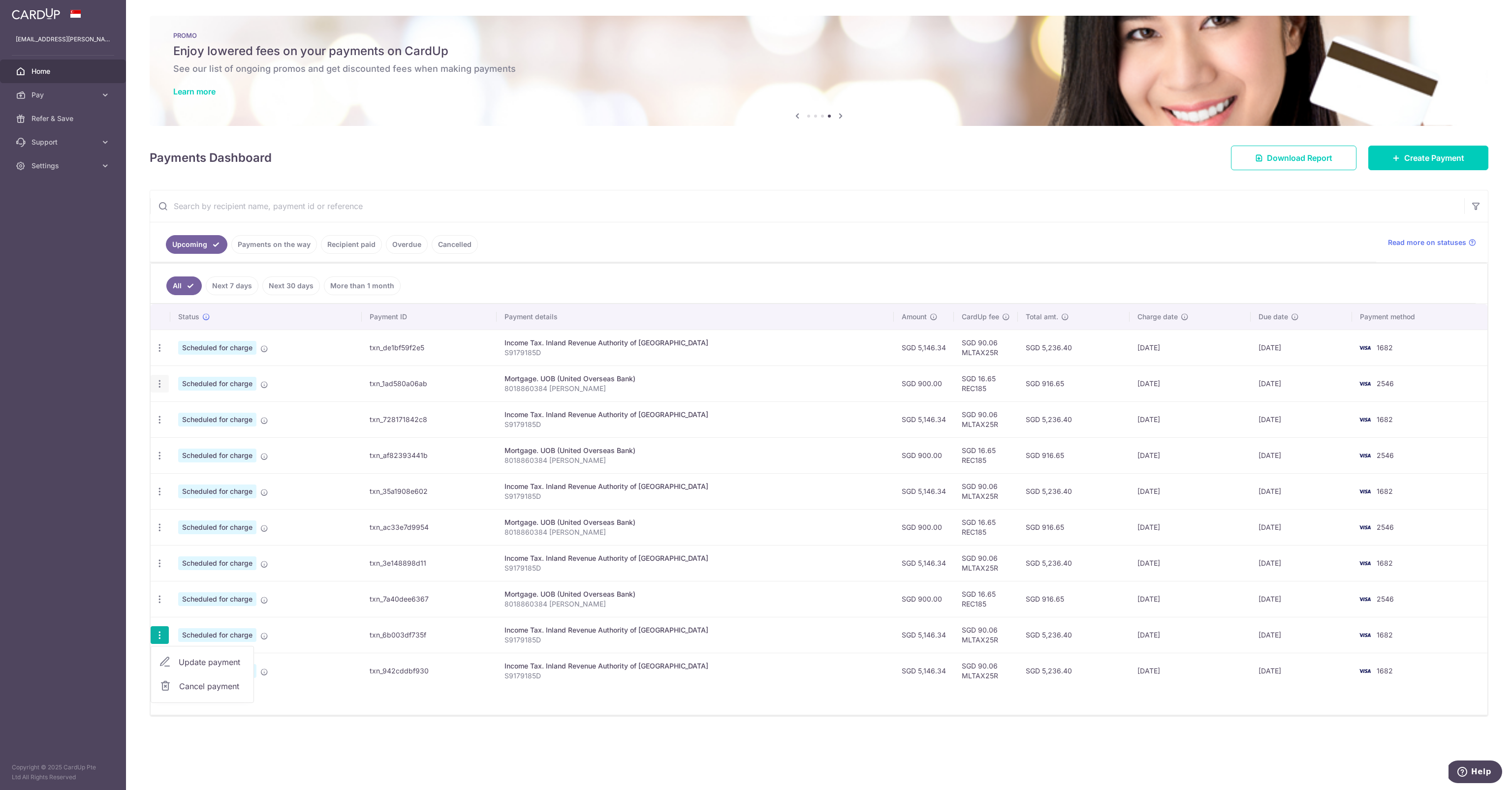
click at [162, 380] on icon "button" at bounding box center [160, 384] width 10 height 10
click at [179, 408] on span "Update payment" at bounding box center [212, 411] width 67 height 12
radio input "true"
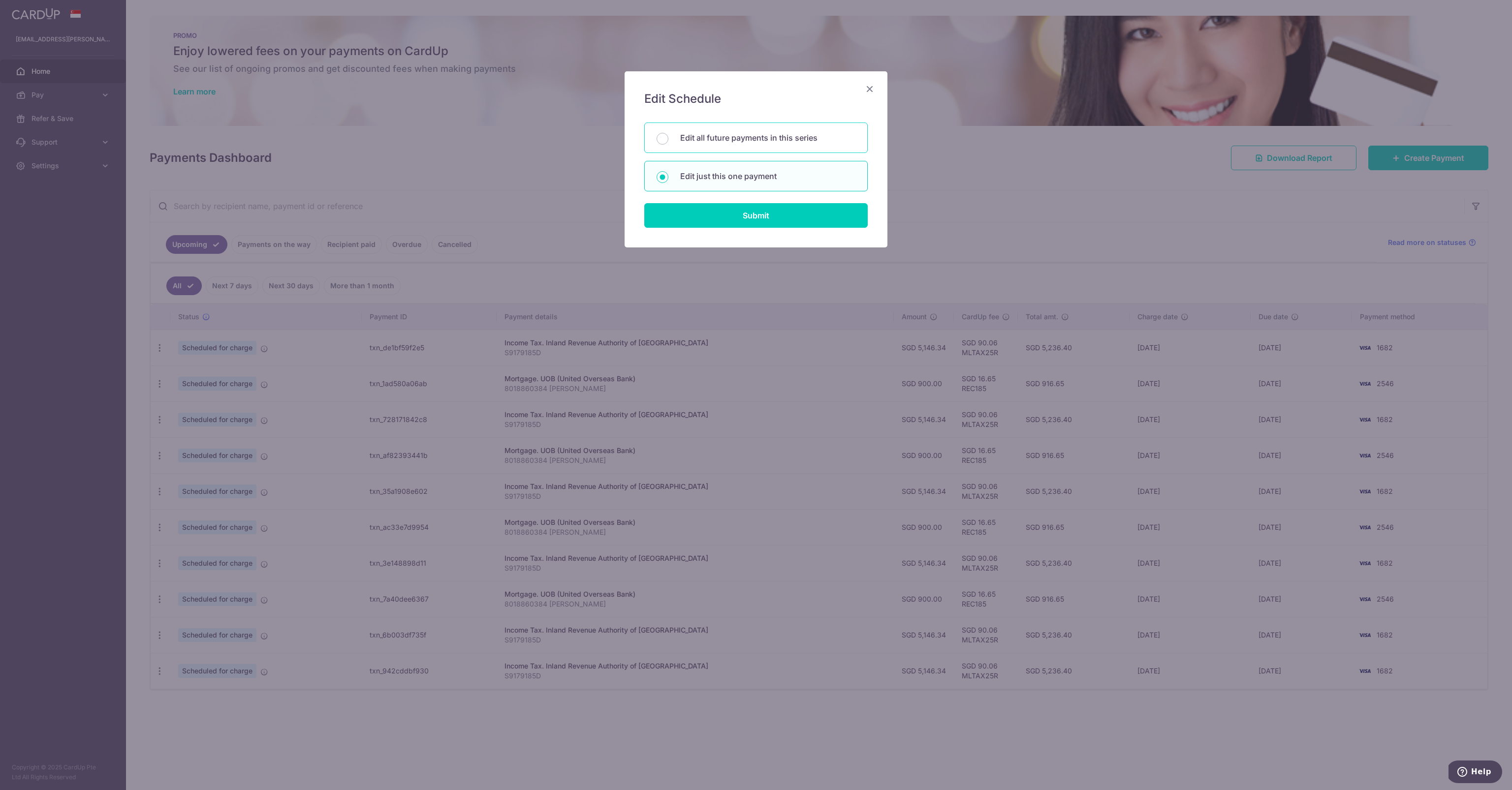
click at [731, 134] on p "Edit all future payments in this series" at bounding box center [768, 138] width 175 height 12
click at [669, 134] on input "Edit all future payments in this series" at bounding box center [663, 139] width 12 height 12
radio input "true"
click at [763, 214] on input "Submit" at bounding box center [756, 215] width 223 height 24
radio input "true"
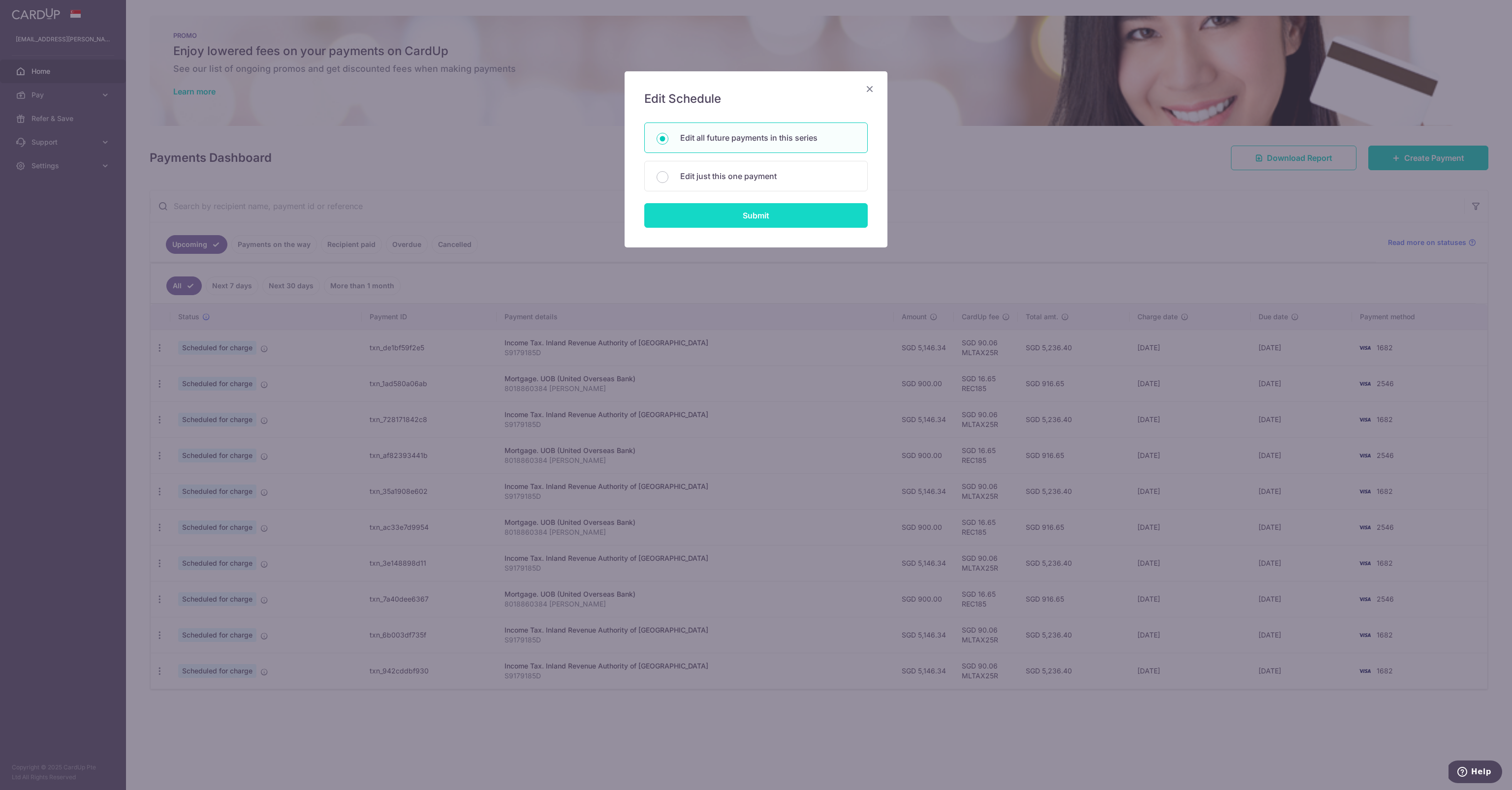
type input "900.00"
type input "8018860384 [PERSON_NAME]"
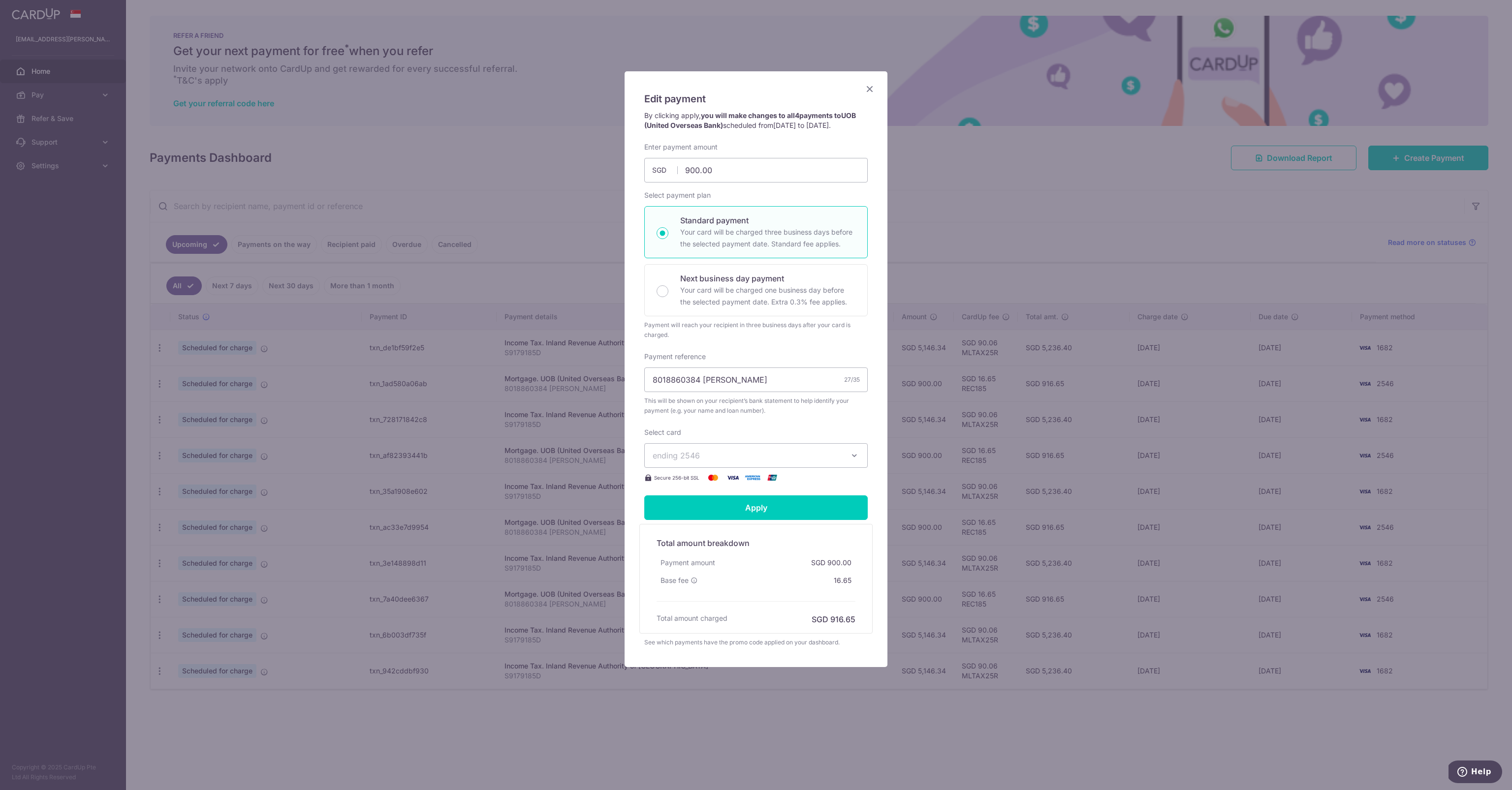
click at [774, 451] on span "ending 2546" at bounding box center [748, 456] width 189 height 12
click at [762, 530] on link "**** 6524" at bounding box center [756, 525] width 222 height 23
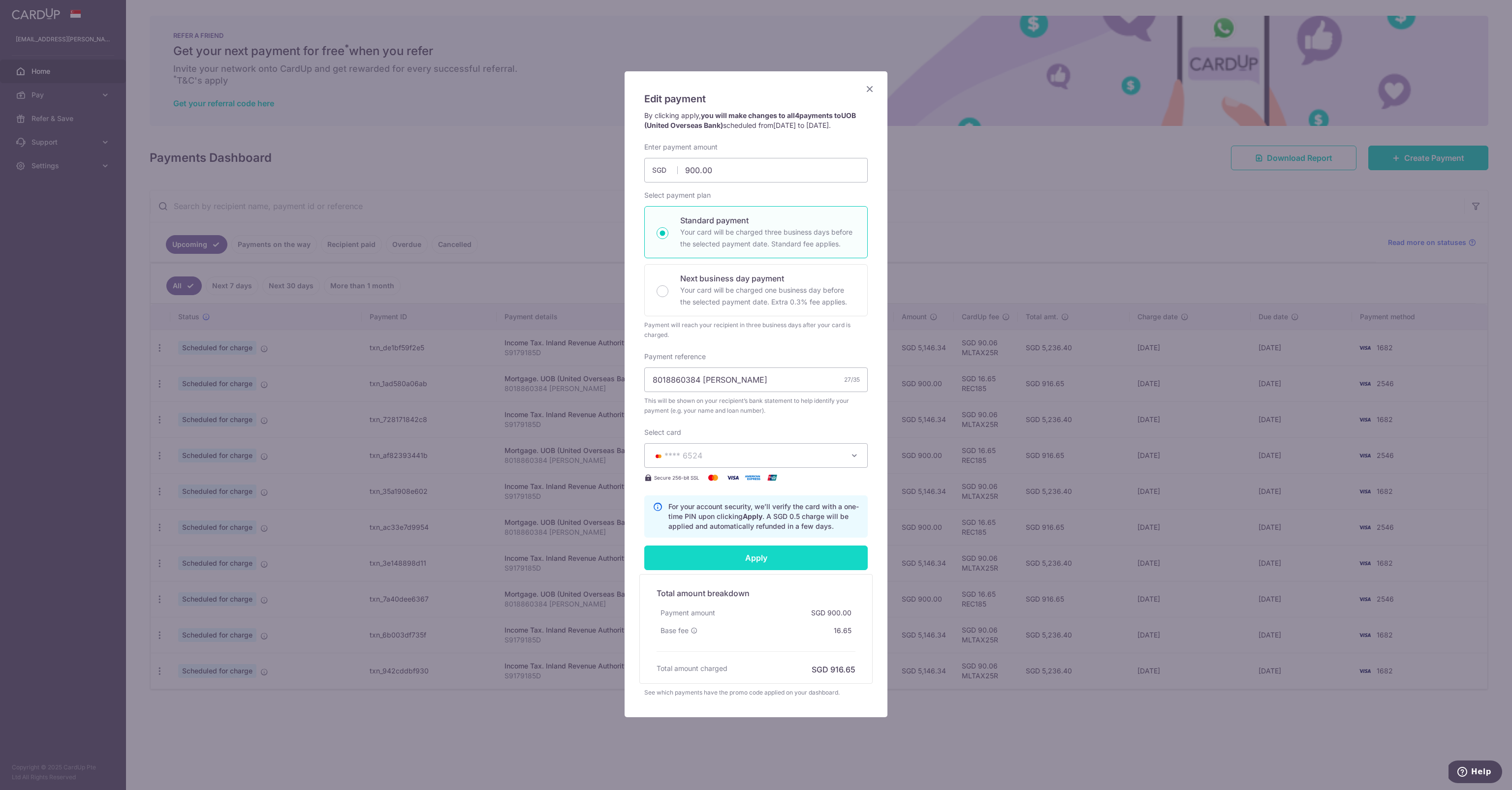
click at [756, 554] on input "Apply" at bounding box center [756, 558] width 223 height 24
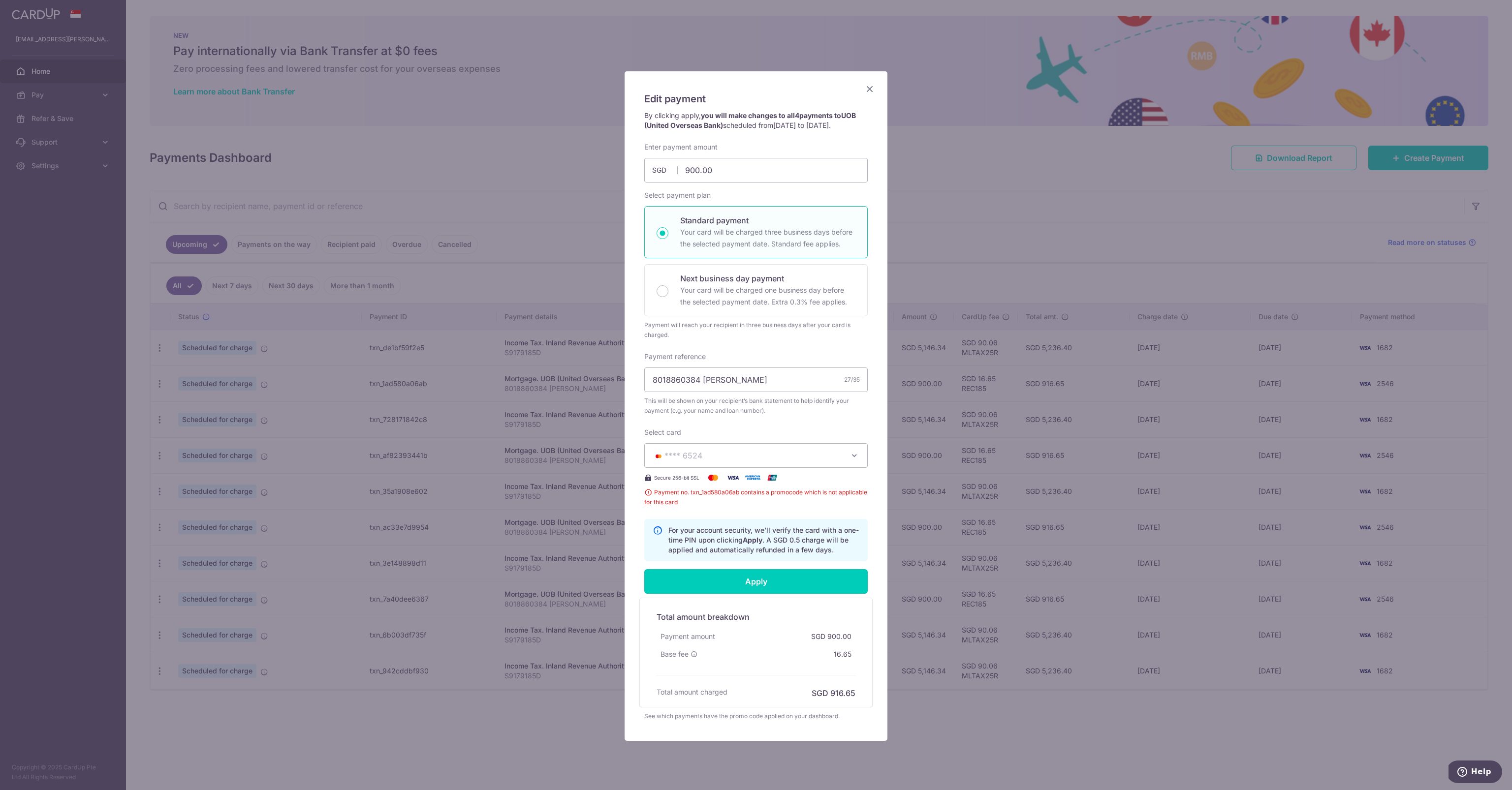
click at [780, 461] on span "**** 6524" at bounding box center [748, 456] width 189 height 12
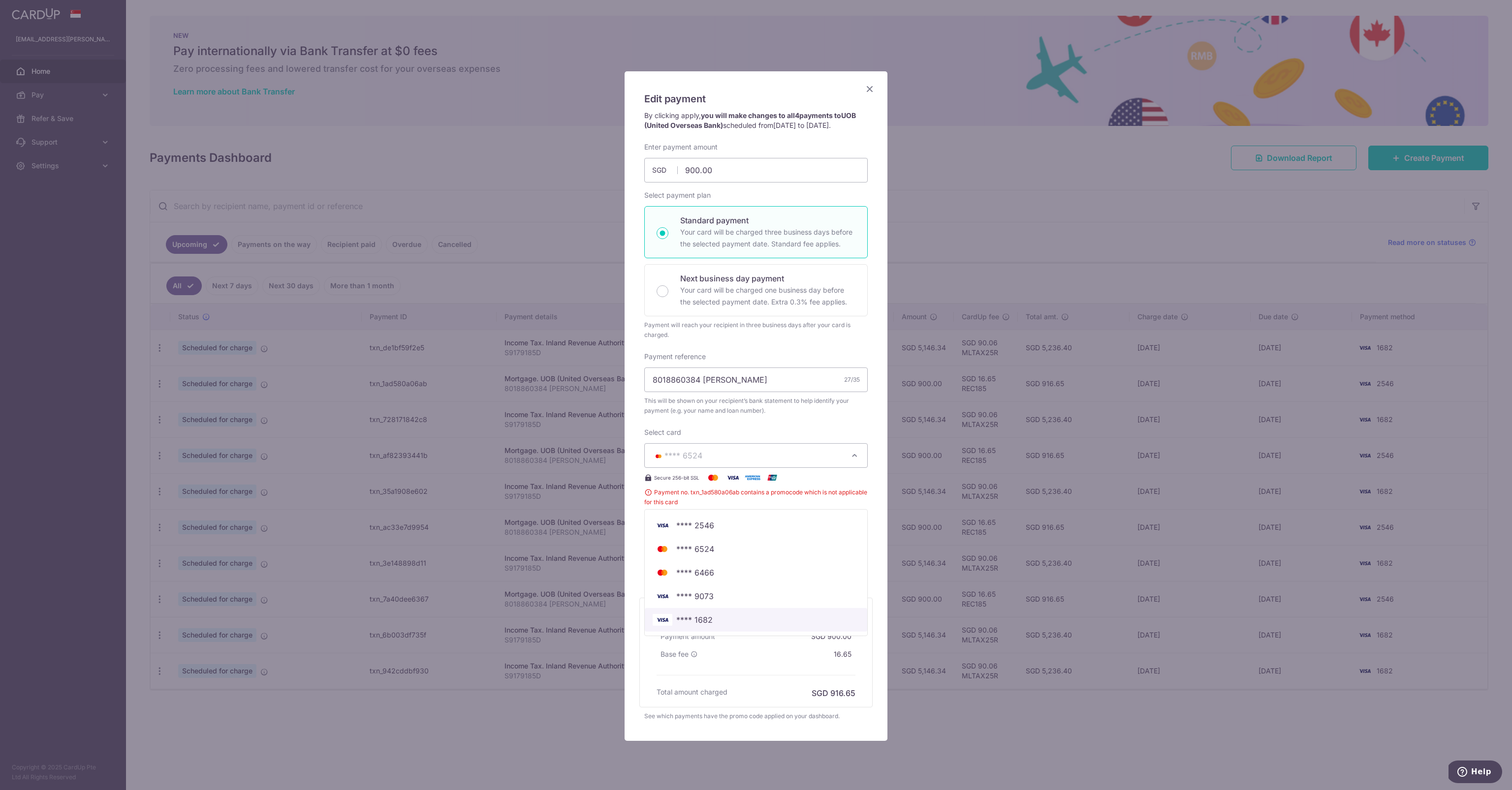
click at [778, 624] on span "**** 1682" at bounding box center [756, 620] width 207 height 12
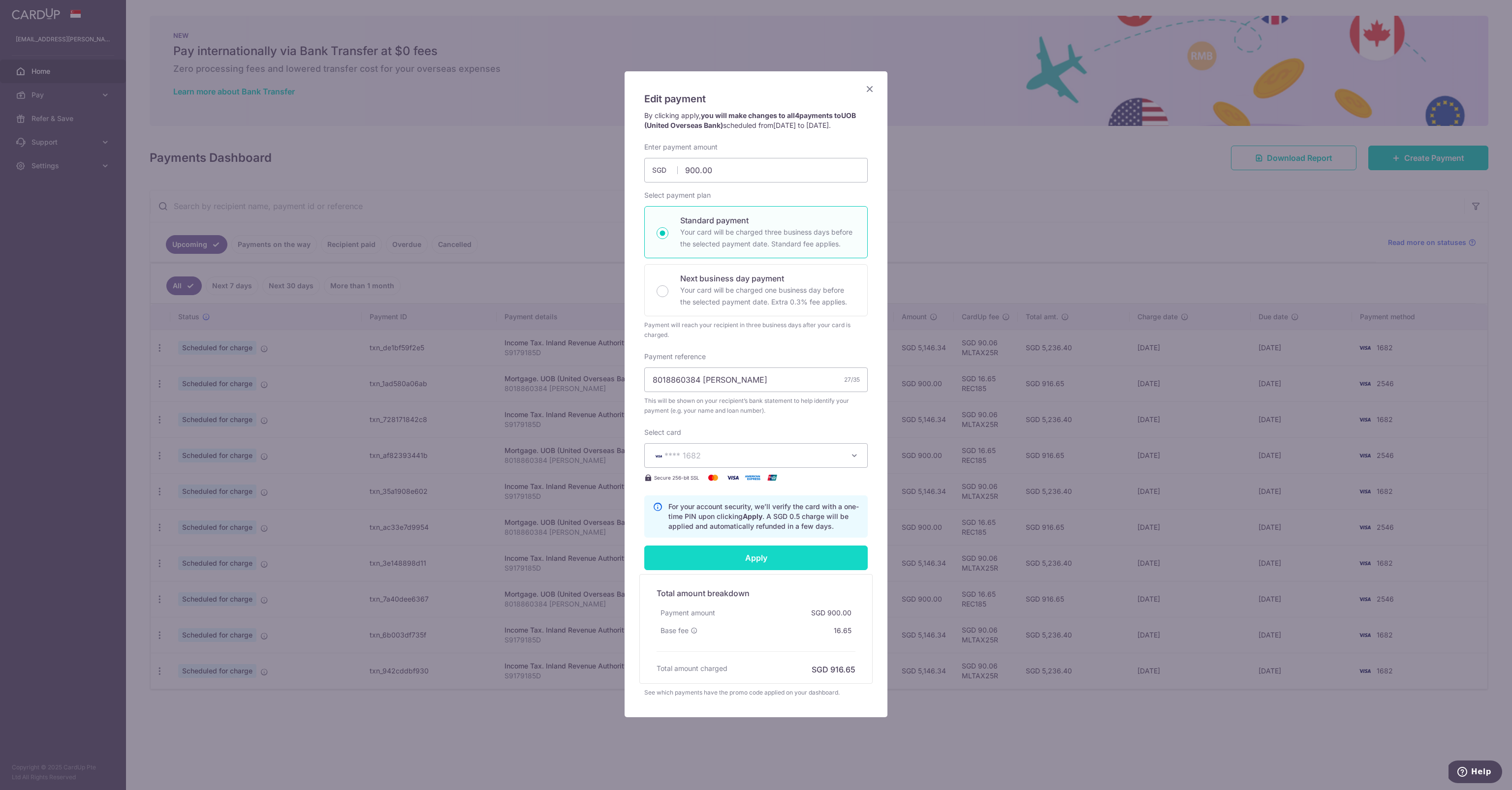
click at [763, 558] on input "Apply" at bounding box center [756, 558] width 223 height 24
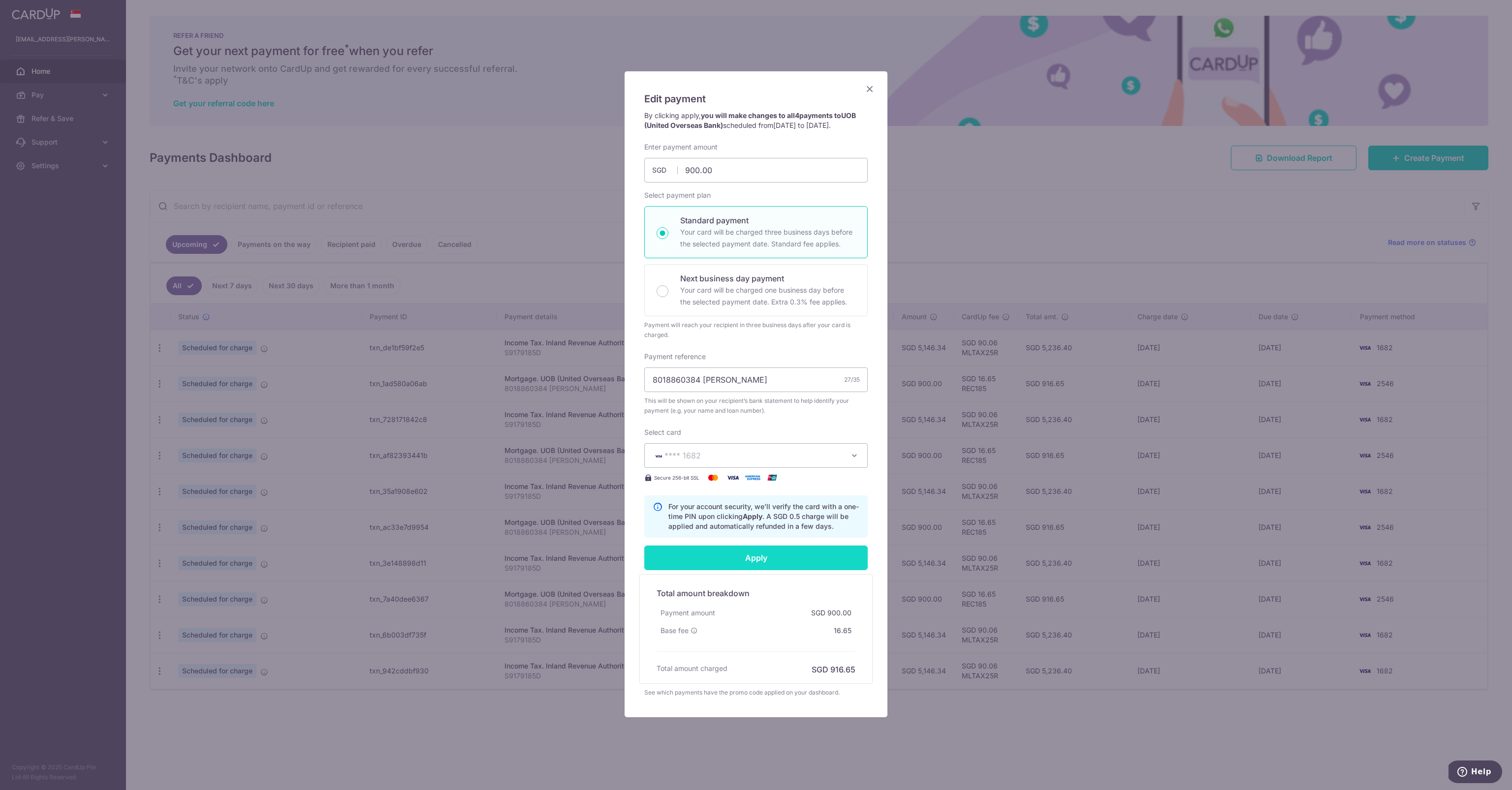
type input "Successfully Applied"
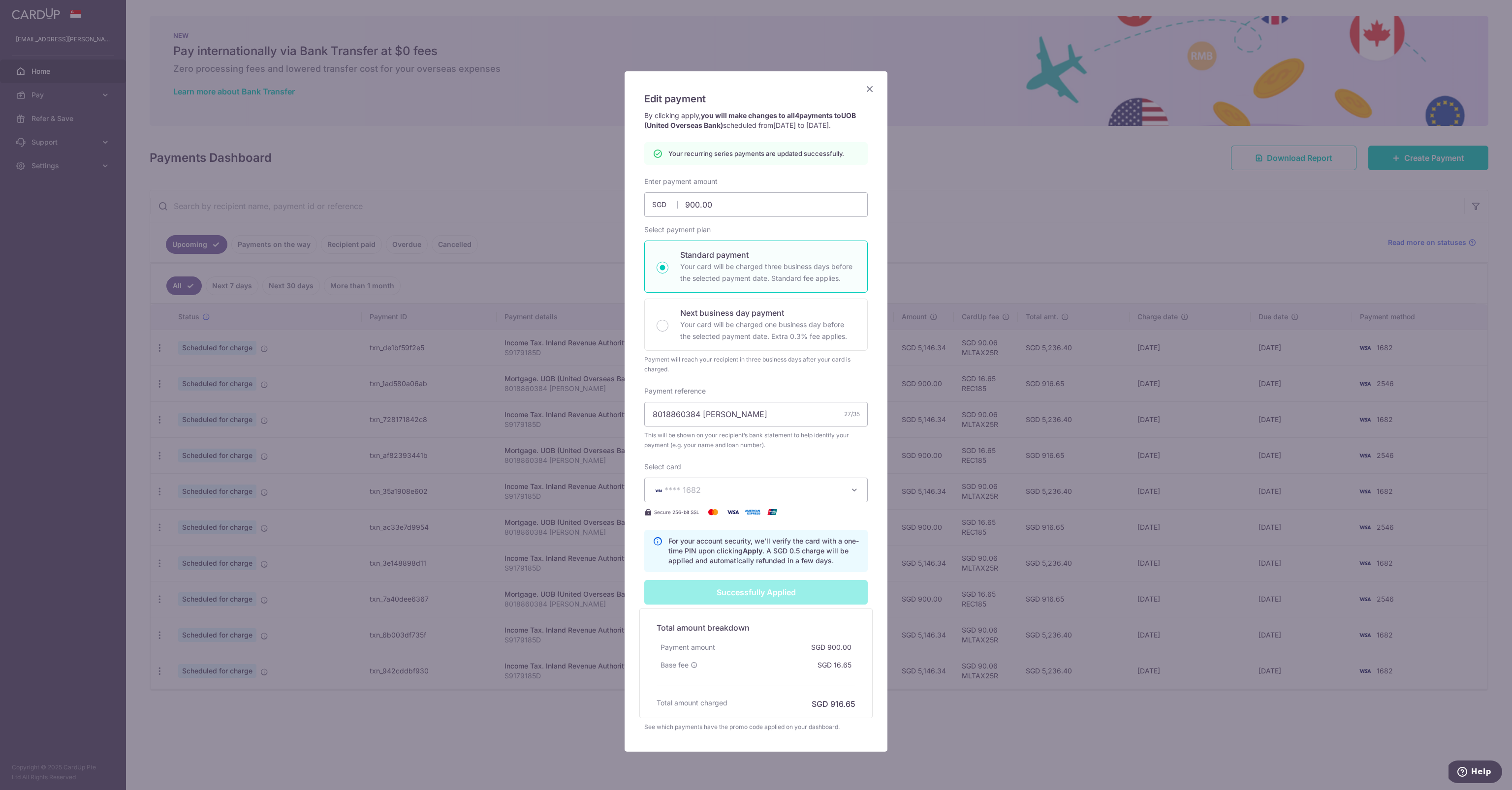
click at [868, 88] on icon "Close" at bounding box center [870, 89] width 12 height 12
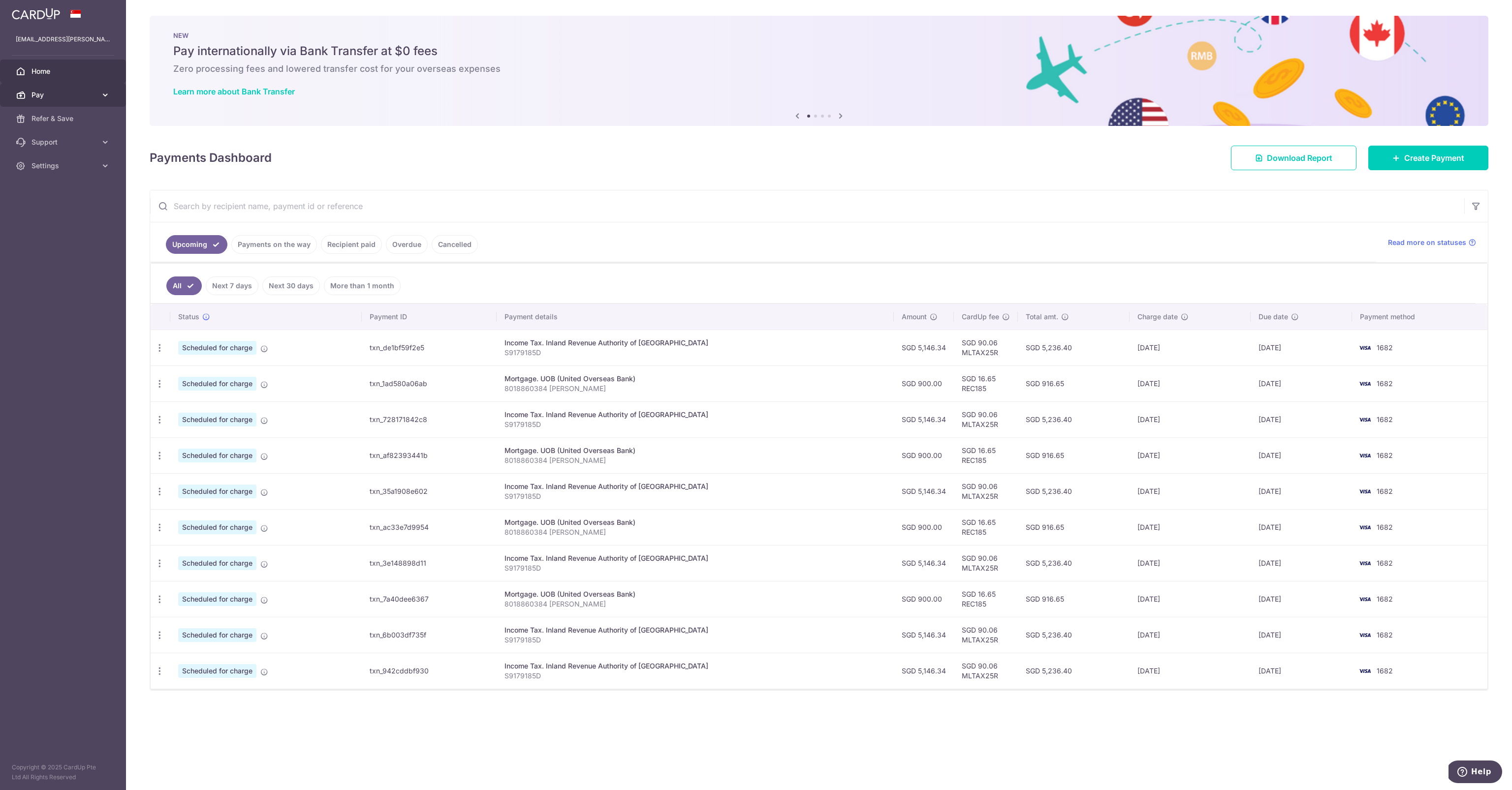
click at [75, 95] on span "Pay" at bounding box center [63, 95] width 65 height 10
click at [72, 122] on span "Payments" at bounding box center [63, 118] width 65 height 10
